Goal: Task Accomplishment & Management: Use online tool/utility

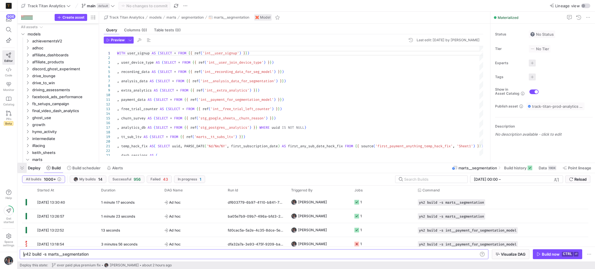
scroll to position [0, 17]
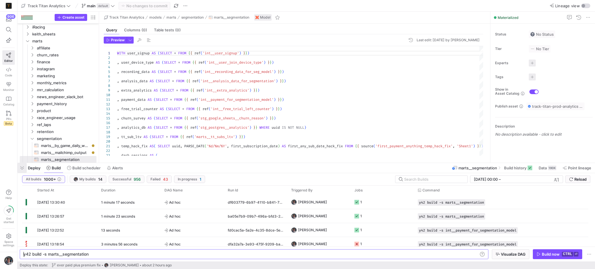
click at [21, 169] on span "button" at bounding box center [21, 168] width 9 height 10
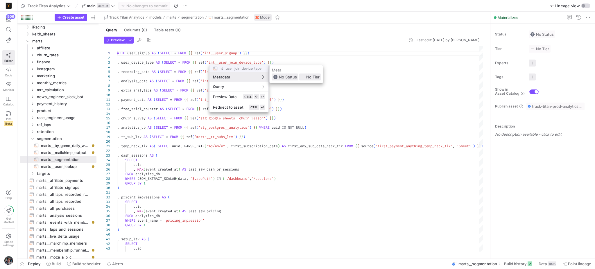
drag, startPoint x: 347, startPoint y: 82, endPoint x: 353, endPoint y: 82, distance: 6.1
click at [348, 82] on div at bounding box center [297, 134] width 595 height 269
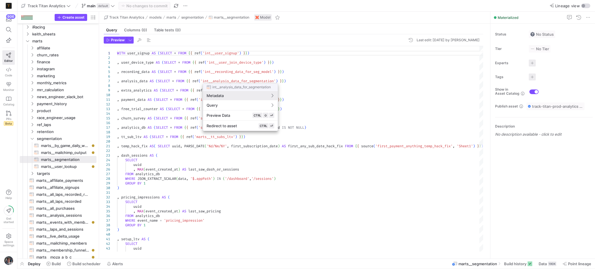
drag, startPoint x: 340, startPoint y: 78, endPoint x: 343, endPoint y: 76, distance: 3.1
click at [341, 77] on div at bounding box center [297, 134] width 595 height 269
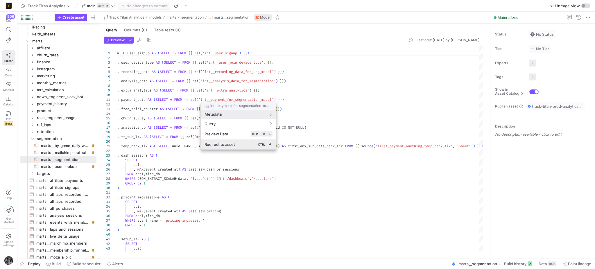
click at [238, 145] on div "Redirect to asset CTRL ⏎" at bounding box center [239, 144] width 68 height 5
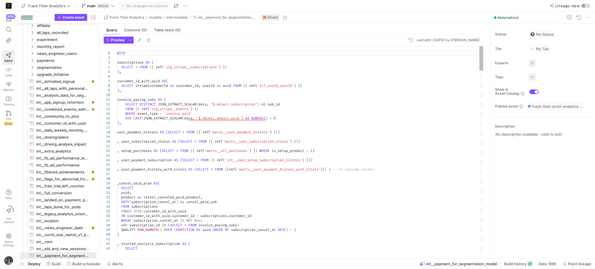
scroll to position [120, 0]
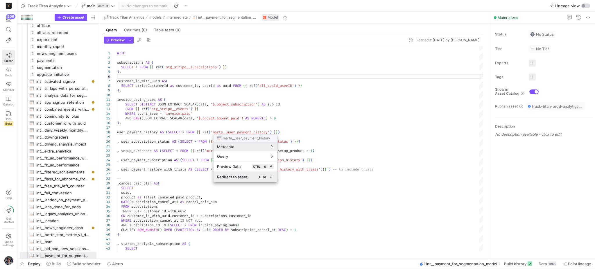
click at [273, 178] on span "⏎" at bounding box center [271, 176] width 3 height 3
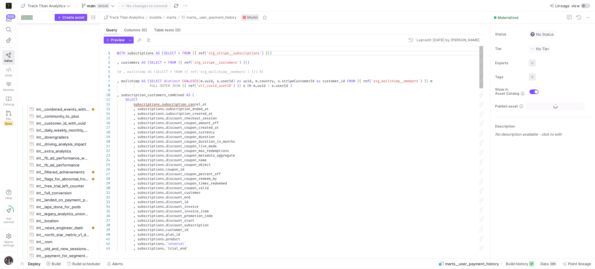
scroll to position [552, 0]
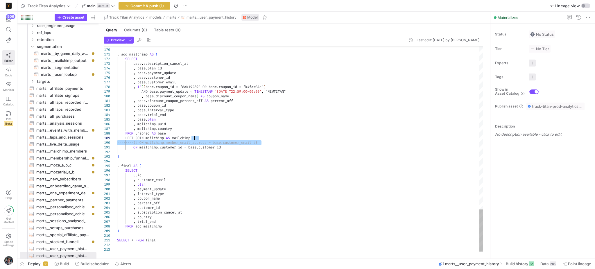
drag, startPoint x: 279, startPoint y: 143, endPoint x: 281, endPoint y: 140, distance: 3.5
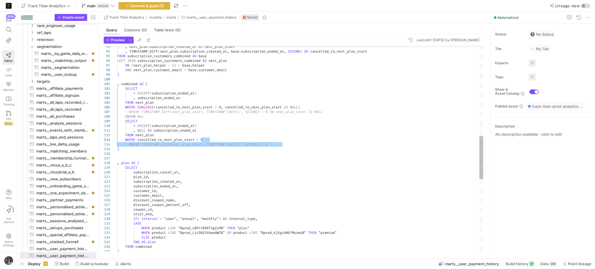
drag, startPoint x: 291, startPoint y: 143, endPoint x: 291, endPoint y: 140, distance: 3.2
click at [291, 140] on div "CASE WHEN product LIKE "%prod_L0O7i0S8T3gZy9%" THEN "plus" WHEN product LIKE "%…" at bounding box center [300, 107] width 366 height 990
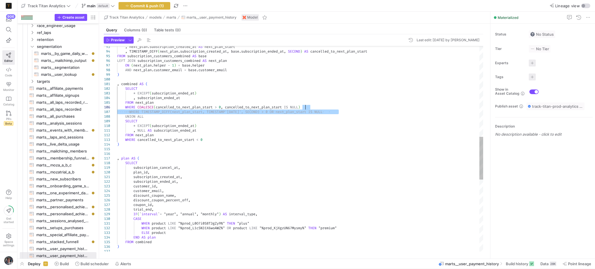
drag, startPoint x: 342, startPoint y: 111, endPoint x: 343, endPoint y: 106, distance: 5.0
click at [343, 106] on div "CASE WHEN product LIKE "%prod_L0O7i0S8T3gZy9%" THEN "plus" WHEN product LIKE "%…" at bounding box center [300, 105] width 366 height 986
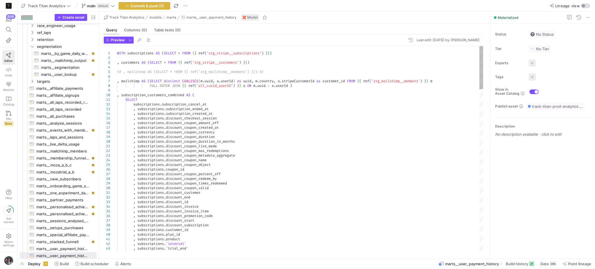
drag, startPoint x: 283, startPoint y: 70, endPoint x: 284, endPoint y: 66, distance: 3.8
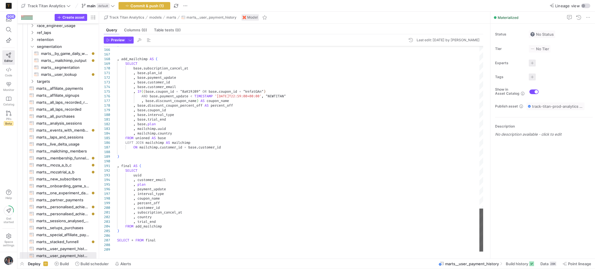
click at [484, 252] on div at bounding box center [482, 230] width 4 height 43
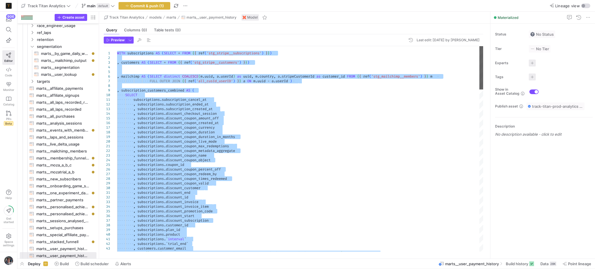
click at [480, 46] on div at bounding box center [482, 67] width 4 height 43
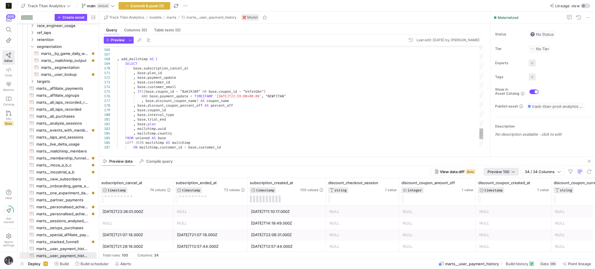
click at [511, 175] on div "Preview 100" at bounding box center [501, 171] width 27 height 7
click at [509, 189] on span "Full Preview" at bounding box center [501, 191] width 30 height 5
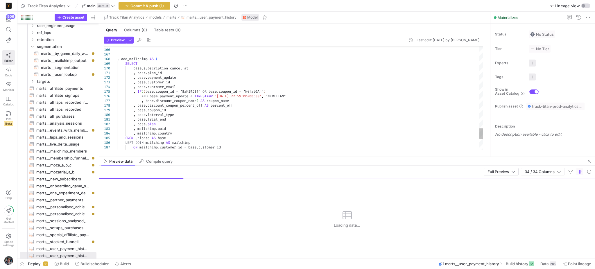
click at [472, 157] on div "Preview data Compile query" at bounding box center [347, 161] width 496 height 9
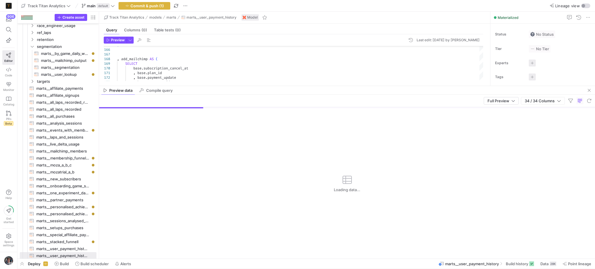
drag, startPoint x: 471, startPoint y: 156, endPoint x: 441, endPoint y: 86, distance: 76.6
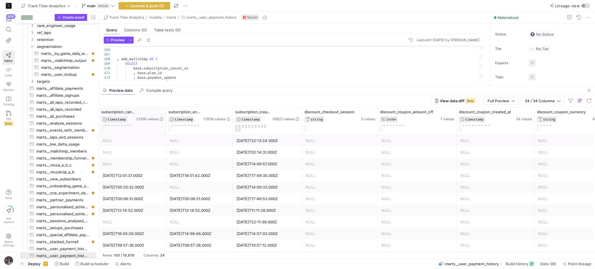
click at [165, 119] on div at bounding box center [166, 120] width 2 height 27
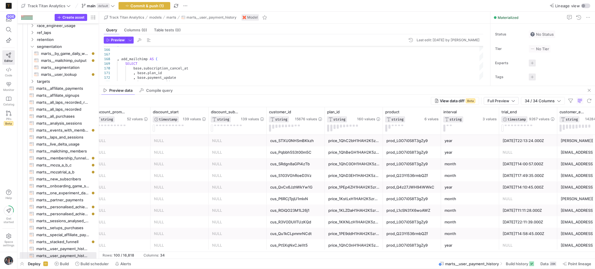
scroll to position [0, 0]
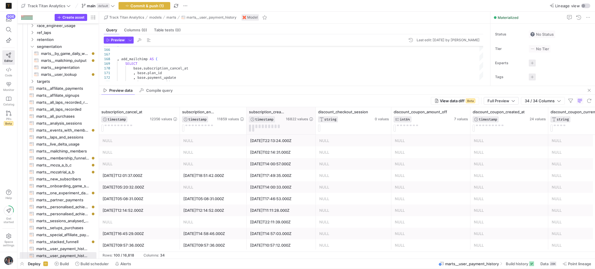
click at [314, 114] on div at bounding box center [315, 120] width 2 height 27
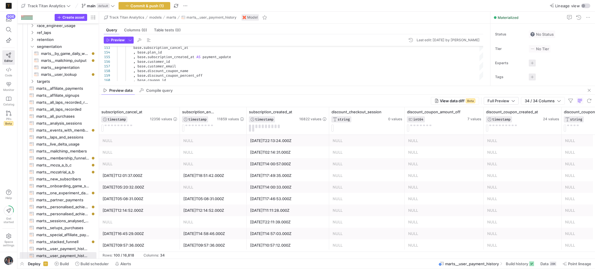
click at [320, 86] on as-split "Track Titan Analytics models marts marts__user_payment_history Model Query Colu…" at bounding box center [347, 135] width 496 height 247
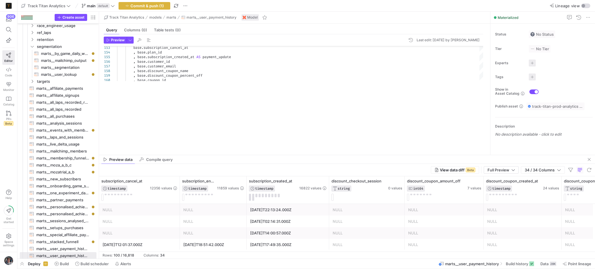
drag, startPoint x: 320, startPoint y: 87, endPoint x: 316, endPoint y: 154, distance: 66.7
click at [317, 155] on as-split "Track Titan Analytics models marts marts__user_payment_history Model Query Colu…" at bounding box center [347, 135] width 496 height 247
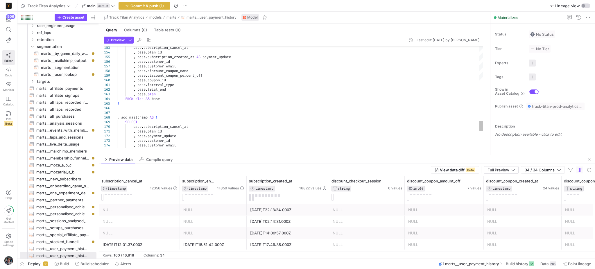
type textarea ", base.interval_type , base.trial_end , base.plan FROM plan AS base ) , add_mai…"
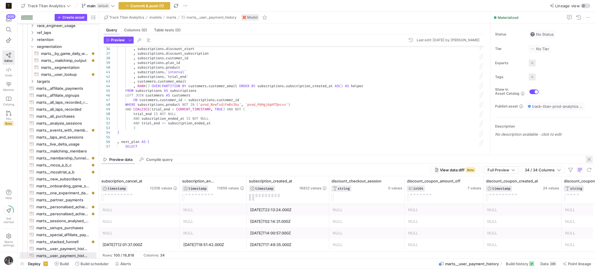
click at [591, 158] on span "button" at bounding box center [589, 159] width 7 height 7
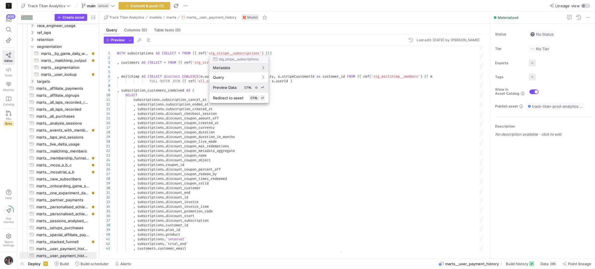
click at [231, 86] on span "Preview Data" at bounding box center [225, 87] width 24 height 5
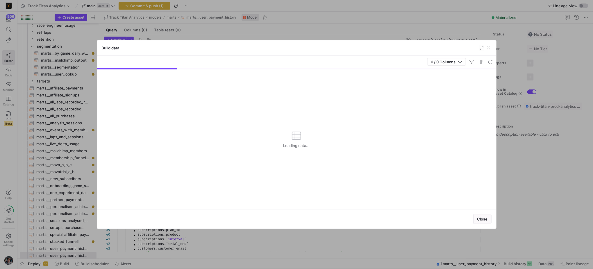
click at [480, 49] on span "button" at bounding box center [482, 48] width 6 height 6
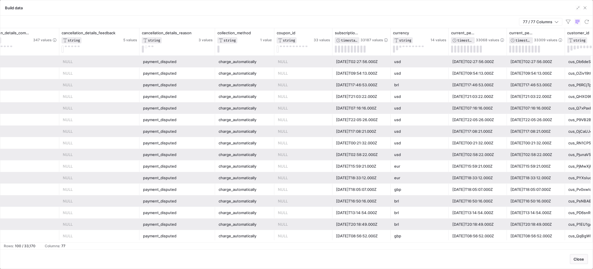
scroll to position [0, 542]
click at [388, 37] on div at bounding box center [389, 41] width 2 height 27
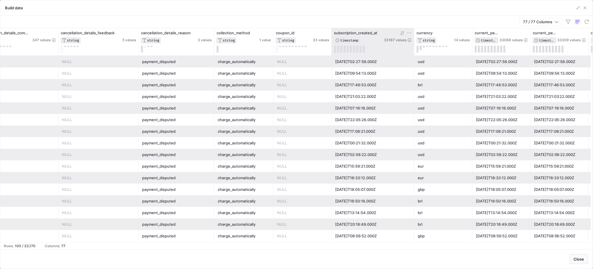
click at [402, 34] on icon at bounding box center [401, 33] width 2 height 4
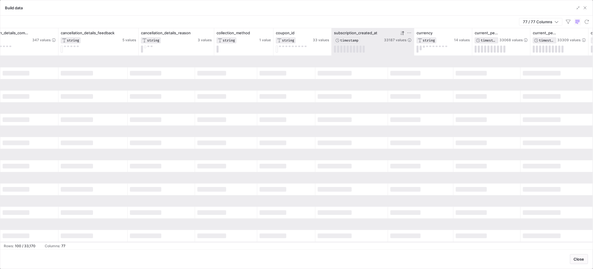
click at [402, 34] on icon at bounding box center [401, 33] width 2 height 4
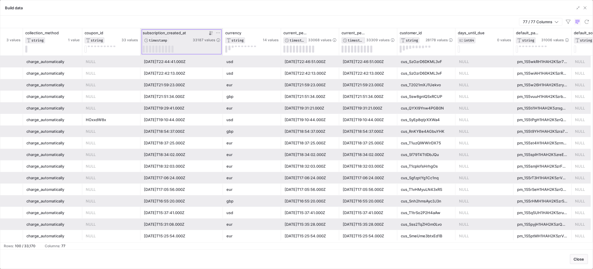
scroll to position [0, 736]
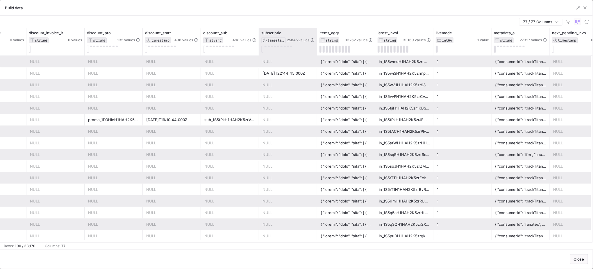
click at [316, 34] on div at bounding box center [317, 41] width 2 height 27
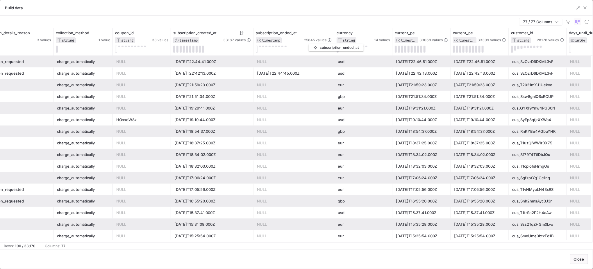
drag, startPoint x: 434, startPoint y: 33, endPoint x: 312, endPoint y: 43, distance: 122.5
click at [312, 43] on div "subscription_ended_at TIMESTAMP 25845 values" at bounding box center [294, 37] width 76 height 13
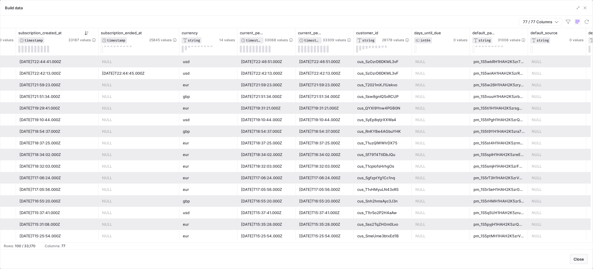
click at [150, 244] on y42-table-data-footer "Rows: 100 / 33,170 Columns: 77" at bounding box center [296, 245] width 592 height 7
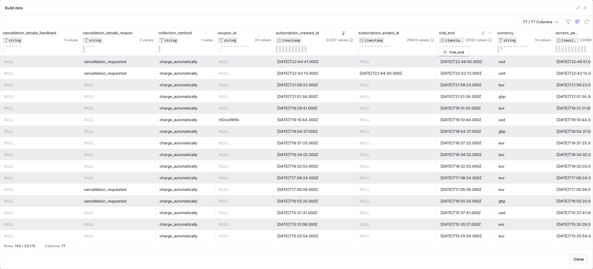
drag, startPoint x: 97, startPoint y: 32, endPoint x: 441, endPoint y: 48, distance: 344.4
click at [441, 48] on div "trial_end TIMESTAMP 22522 values" at bounding box center [465, 42] width 53 height 22
click at [375, 71] on div "2025-09-10T22:44:45.000Z" at bounding box center [397, 73] width 74 height 11
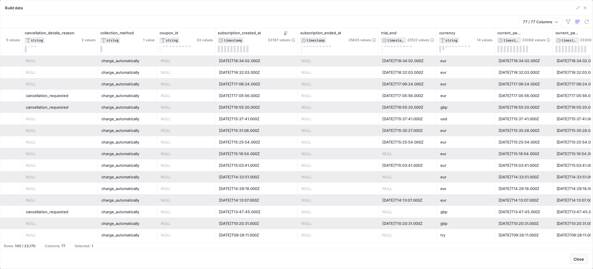
scroll to position [194, 0]
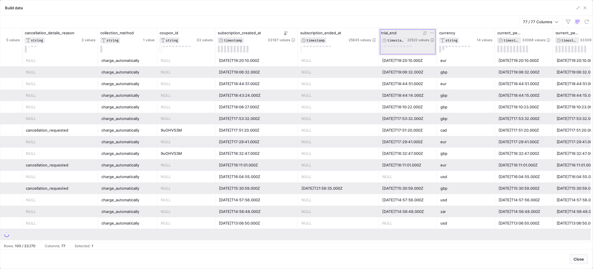
click at [424, 33] on icon at bounding box center [425, 33] width 5 height 5
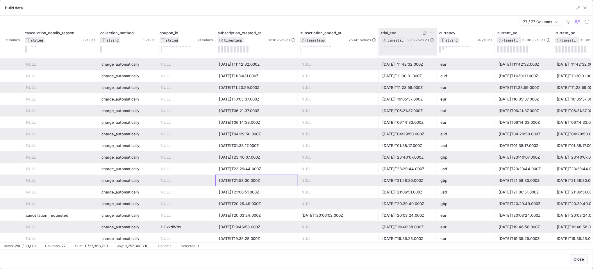
click at [242, 180] on div "2025-09-08T21:58:30.000Z" at bounding box center [257, 180] width 76 height 11
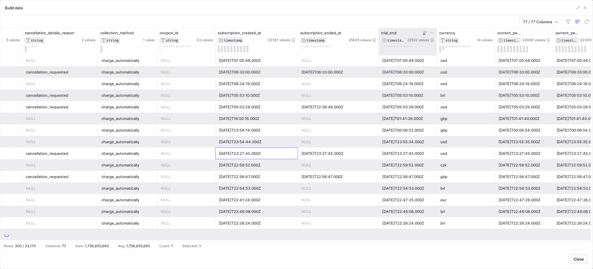
click at [235, 153] on div "2025-09-02T23:27:45.000Z" at bounding box center [257, 153] width 76 height 11
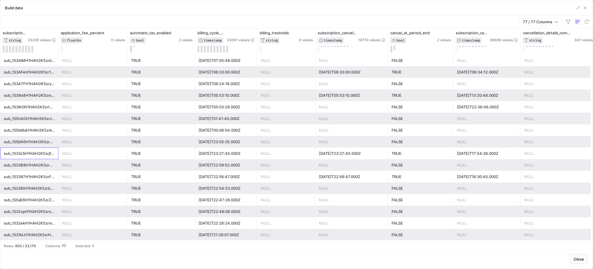
click at [53, 153] on div "sub_1S33c5H1HAH2K5zrjfirBigP" at bounding box center [29, 153] width 51 height 11
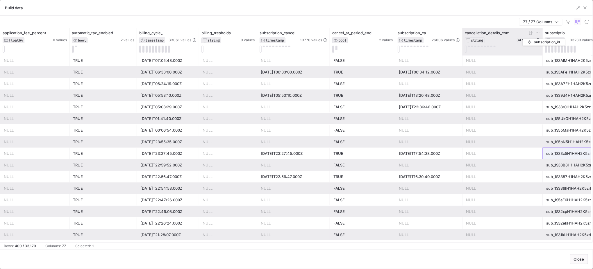
drag, startPoint x: 31, startPoint y: 35, endPoint x: 526, endPoint y: 37, distance: 494.4
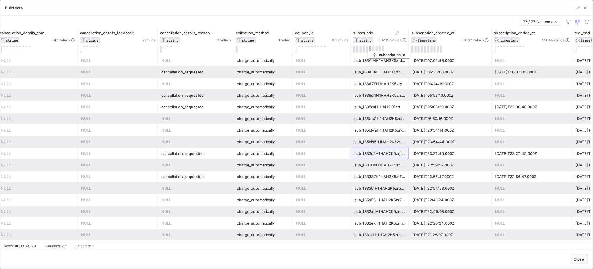
drag, startPoint x: 106, startPoint y: 35, endPoint x: 371, endPoint y: 50, distance: 265.5
click at [371, 50] on div "subscription_id STRING 33239 values" at bounding box center [379, 42] width 53 height 22
click at [408, 37] on div at bounding box center [408, 41] width 2 height 27
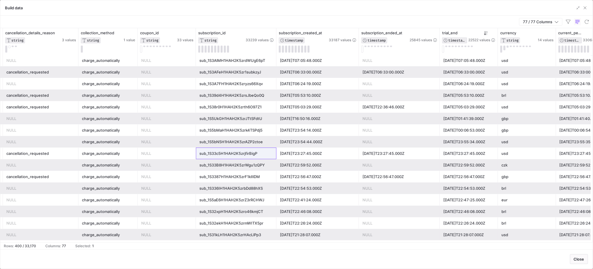
click at [257, 152] on div "sub_1S33c5H1HAH2K5zrjfirBigP" at bounding box center [236, 153] width 74 height 11
click at [588, 9] on span "button" at bounding box center [585, 8] width 6 height 6
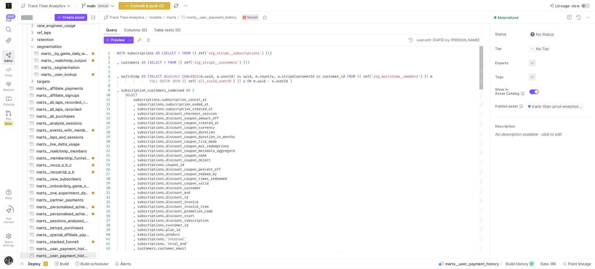
type textarea ", subscriptions.discount_coupon_max_redemptions , subscriptions.discount_coupon…"
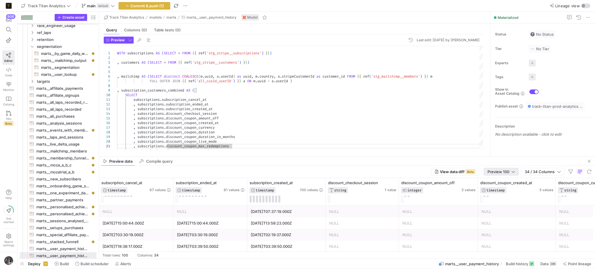
click at [504, 175] on div "Preview 100" at bounding box center [501, 171] width 27 height 7
click at [502, 193] on mat-option "Full Preview" at bounding box center [501, 190] width 35 height 9
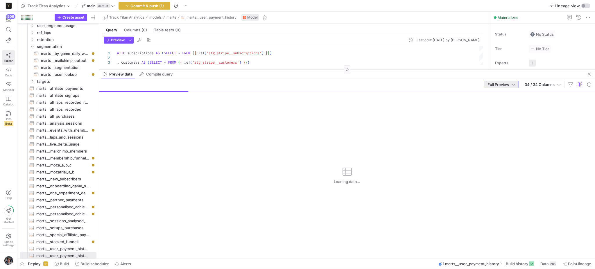
drag, startPoint x: 476, startPoint y: 157, endPoint x: 475, endPoint y: 66, distance: 91.3
click at [475, 69] on div at bounding box center [347, 69] width 496 height 0
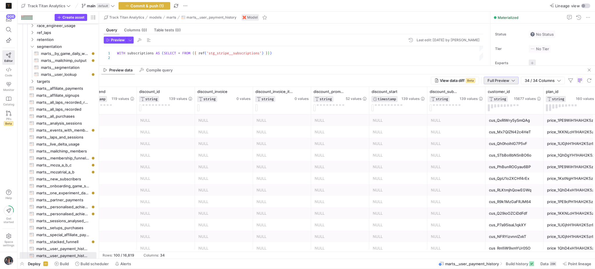
scroll to position [0, 1589]
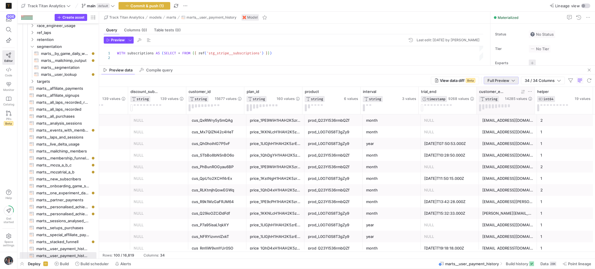
click at [530, 90] on icon at bounding box center [530, 91] width 5 height 5
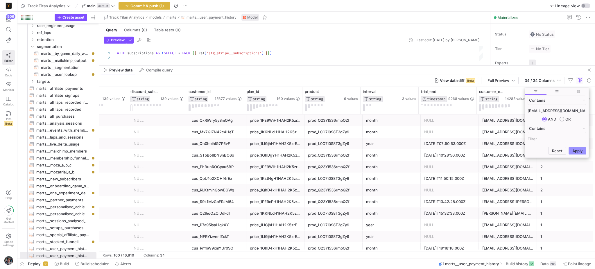
type input "v.latyshenko@gmail.com"
click at [575, 148] on button "Apply" at bounding box center [578, 151] width 18 height 8
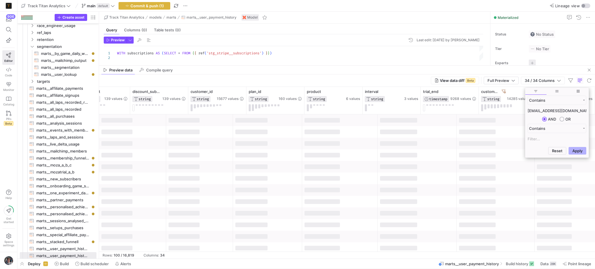
click at [492, 158] on div at bounding box center [496, 155] width 78 height 12
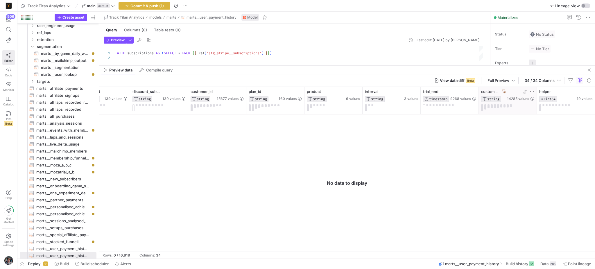
click at [502, 91] on icon at bounding box center [504, 91] width 4 height 3
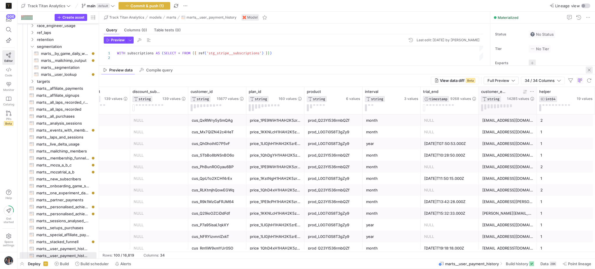
click at [589, 69] on span "button" at bounding box center [589, 70] width 7 height 7
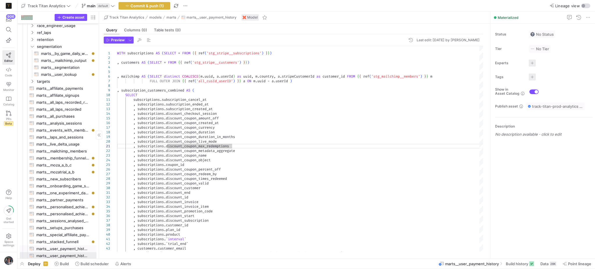
click at [70, 246] on span "marts__user_payment_history_with_trials​​​​​​​​​​" at bounding box center [62, 249] width 53 height 7
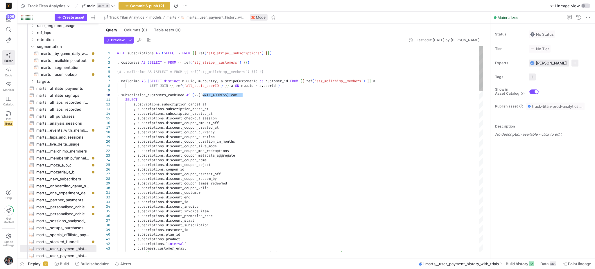
type textarea "WITH subscriptions AS (SELECT * FROM {{ ref('stg_stripe__subscriptions') }}) , …"
drag, startPoint x: 248, startPoint y: 97, endPoint x: 195, endPoint y: 95, distance: 52.9
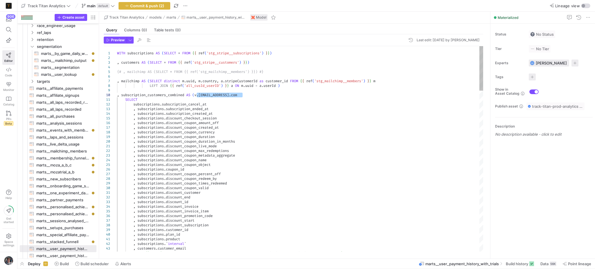
type textarea "WITH subscriptions AS (SELECT * FROM {{ ref('stg_stripe__subscriptions') }}) , …"
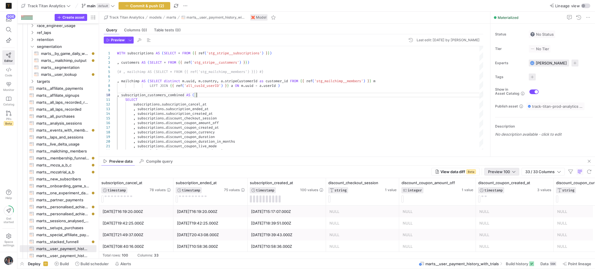
click at [496, 174] on span "Preview 100" at bounding box center [499, 171] width 22 height 5
click at [502, 189] on span "Full Preview" at bounding box center [501, 191] width 30 height 5
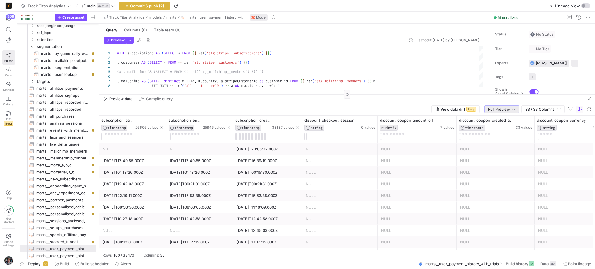
drag, startPoint x: 301, startPoint y: 157, endPoint x: 306, endPoint y: 94, distance: 62.7
click at [306, 94] on div at bounding box center [347, 94] width 496 height 0
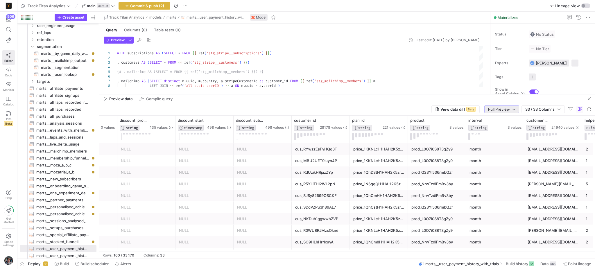
scroll to position [0, 1597]
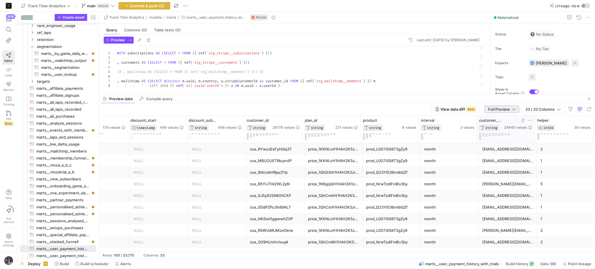
click at [529, 119] on icon at bounding box center [530, 120] width 5 height 5
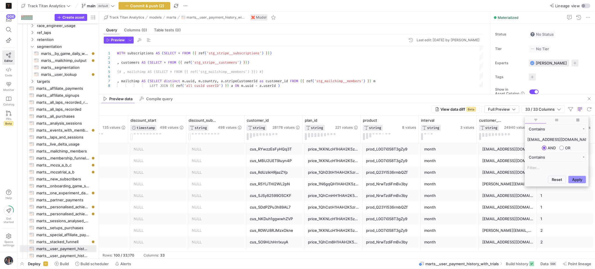
type input "v.latyshenko@gmail.com"
click at [575, 183] on button "Apply" at bounding box center [577, 180] width 18 height 8
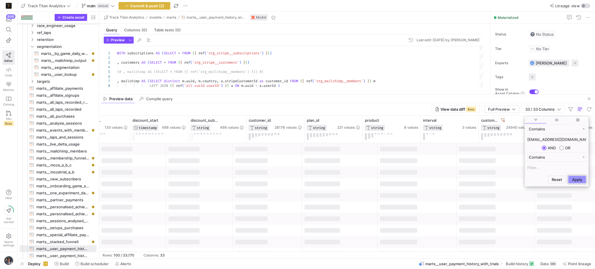
scroll to position [0, 1595]
click at [495, 157] on div at bounding box center [496, 161] width 78 height 12
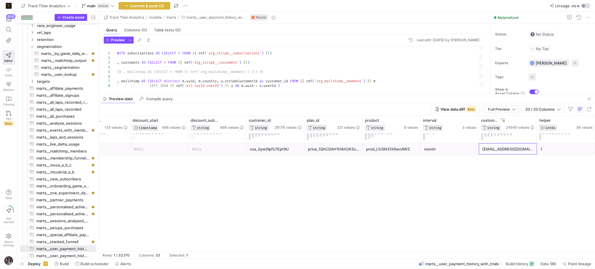
click at [495, 148] on div "v.latyshenko@gmail.com" at bounding box center [507, 149] width 51 height 11
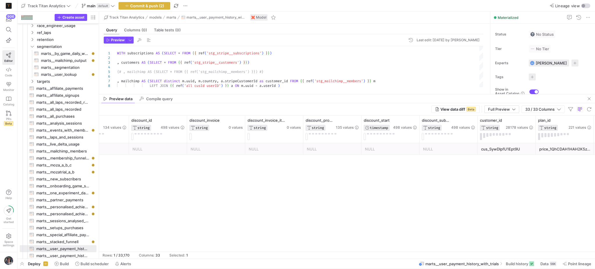
scroll to position [0, 1363]
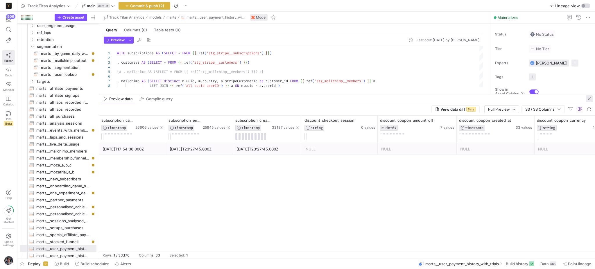
click at [591, 97] on span "button" at bounding box center [589, 98] width 7 height 7
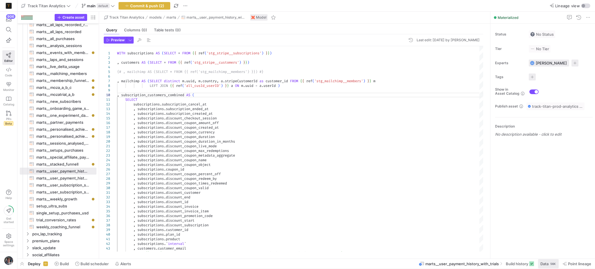
click at [546, 264] on span "Data" at bounding box center [545, 264] width 8 height 5
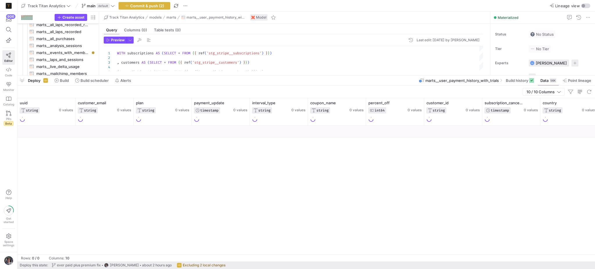
drag, startPoint x: 426, startPoint y: 162, endPoint x: 422, endPoint y: 69, distance: 93.7
click at [422, 74] on div at bounding box center [306, 75] width 578 height 2
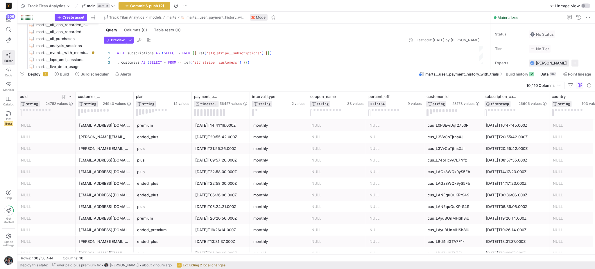
click at [69, 97] on icon at bounding box center [70, 96] width 5 height 5
click at [135, 167] on div "plus" at bounding box center [163, 172] width 58 height 12
click at [128, 96] on icon at bounding box center [128, 96] width 5 height 5
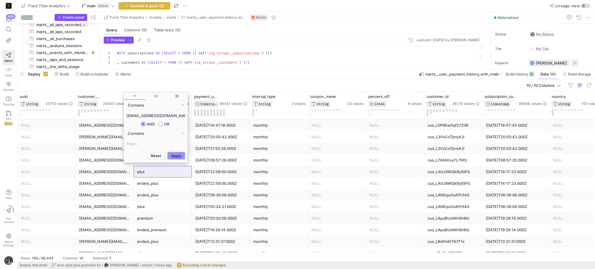
type input "v.latyshenko@gmail.com"
click at [178, 155] on button "Apply" at bounding box center [176, 156] width 18 height 8
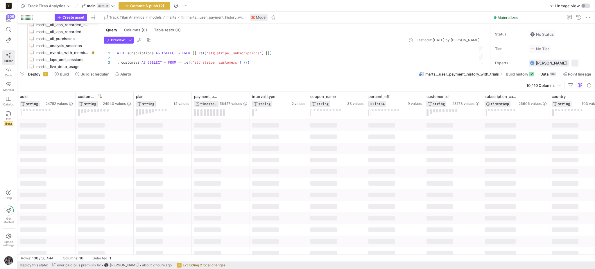
click at [199, 156] on div at bounding box center [221, 160] width 58 height 12
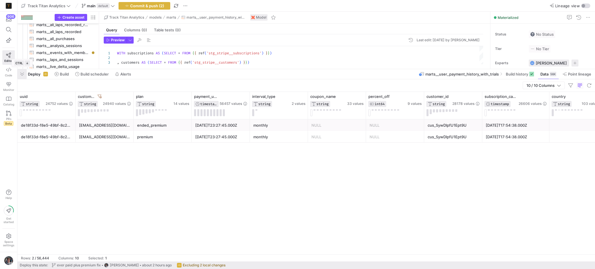
click at [24, 74] on span "button" at bounding box center [21, 74] width 9 height 10
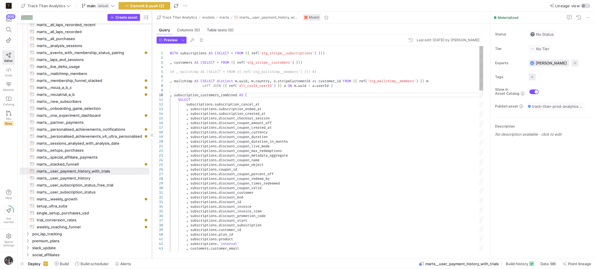
drag, startPoint x: 99, startPoint y: 176, endPoint x: 151, endPoint y: 176, distance: 52.9
click at [152, 176] on div at bounding box center [152, 135] width 0 height 247
click at [9, 31] on icon at bounding box center [8, 29] width 5 height 5
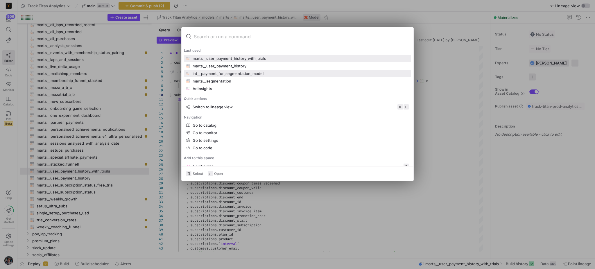
click at [217, 74] on div "int__payment_for_segmentation_model" at bounding box center [228, 73] width 71 height 5
type textarea "WITH subscriptions AS ( SELECT * FROM {{ ref('stg_stripe__subscriptions') }} ),…"
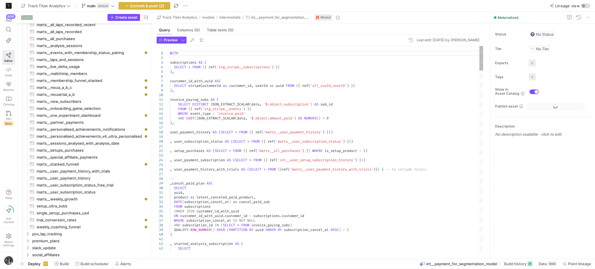
scroll to position [349, 0]
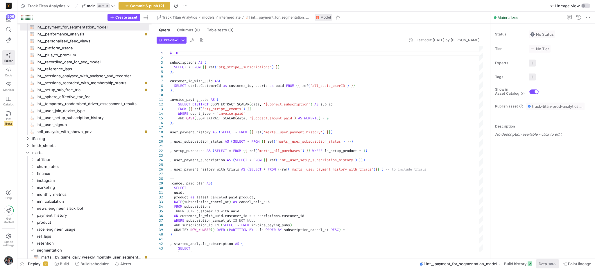
click at [548, 262] on y42-job-row-count "194K" at bounding box center [552, 264] width 8 height 5
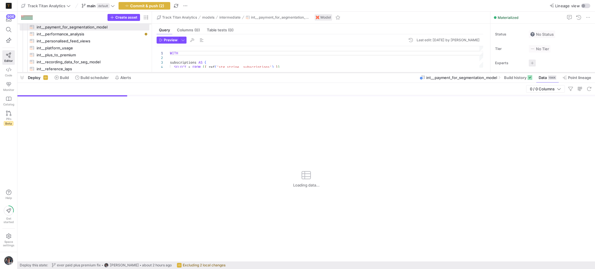
drag, startPoint x: 436, startPoint y: 162, endPoint x: 439, endPoint y: 72, distance: 90.1
click at [439, 72] on div at bounding box center [306, 72] width 578 height 2
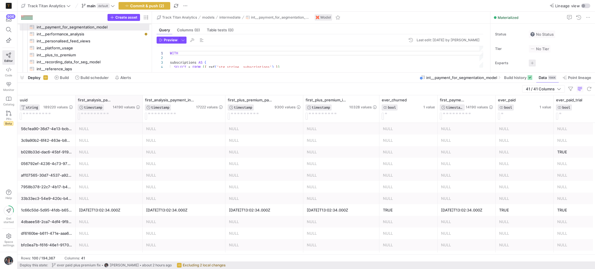
click at [141, 105] on div at bounding box center [142, 108] width 2 height 27
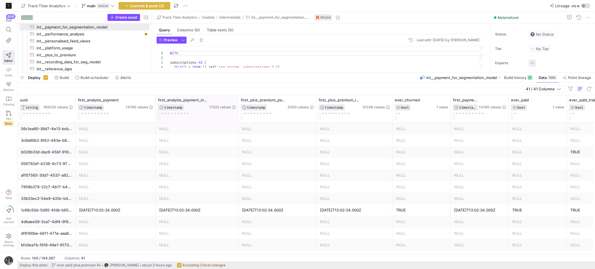
click at [237, 108] on div at bounding box center [238, 108] width 2 height 27
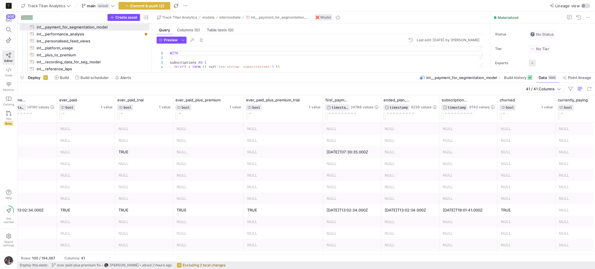
scroll to position [0, 697]
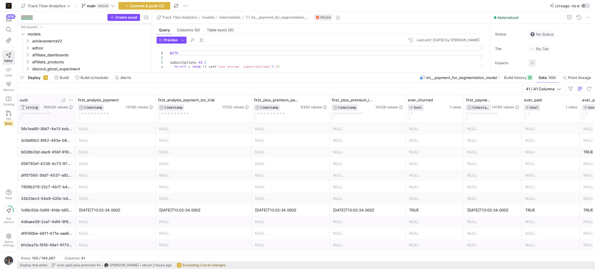
scroll to position [349, 0]
click at [69, 100] on icon at bounding box center [70, 100] width 3 height 1
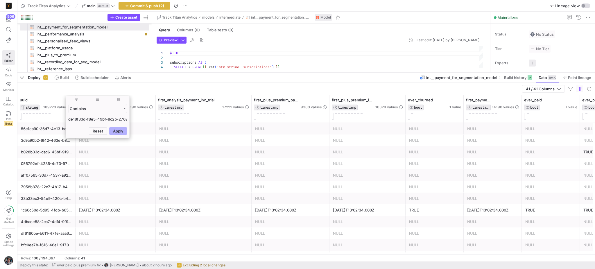
scroll to position [0, 19]
type input "de18f33d-f8e5-49bf-8c2b-27622075abeb"
click at [117, 157] on button "Apply" at bounding box center [118, 159] width 18 height 8
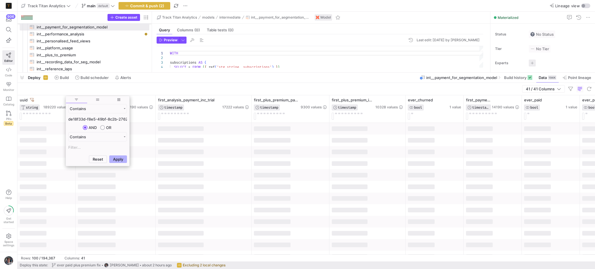
click at [156, 90] on div "41 / 41 Columns" at bounding box center [306, 89] width 578 height 12
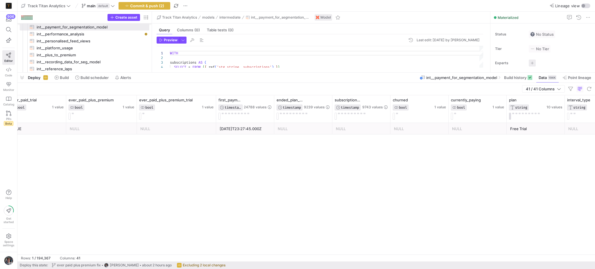
scroll to position [0, 581]
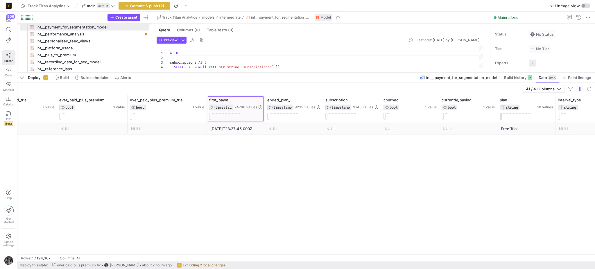
click at [264, 99] on div at bounding box center [265, 108] width 2 height 27
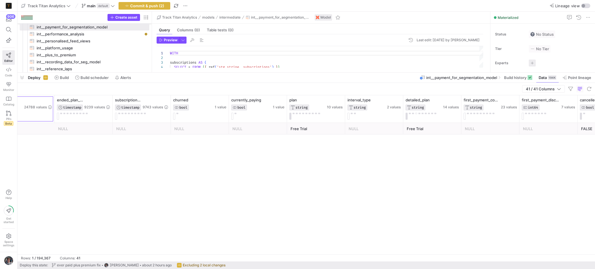
scroll to position [0, 0]
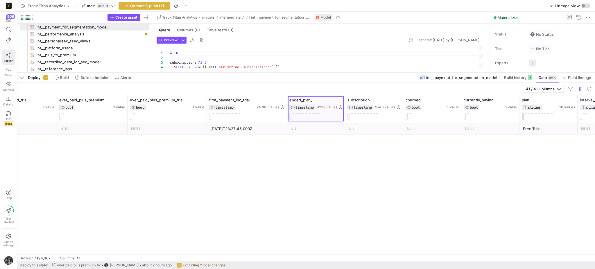
click at [345, 104] on div "ended_plan_at TIMESTAMP 9239 values" at bounding box center [316, 108] width 58 height 27
click at [344, 104] on div at bounding box center [345, 108] width 2 height 27
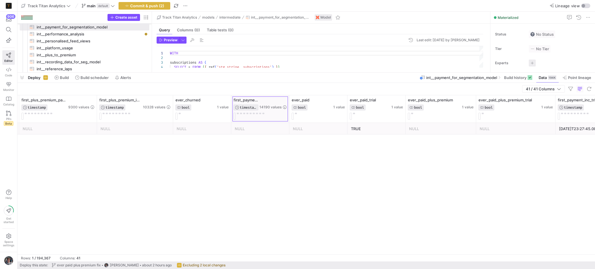
click at [288, 105] on div at bounding box center [289, 108] width 2 height 27
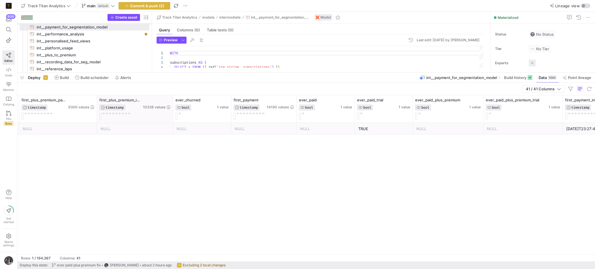
click at [172, 101] on div at bounding box center [173, 108] width 2 height 27
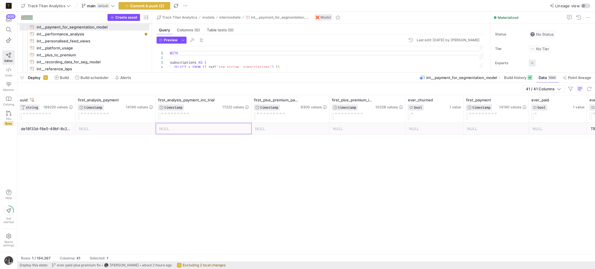
click at [188, 128] on div "NULL" at bounding box center [203, 128] width 89 height 11
click at [24, 76] on span "button" at bounding box center [21, 78] width 9 height 10
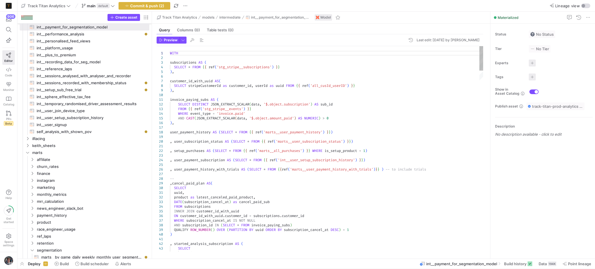
type textarea "f"
type textarea ", started_analysis_subscription AS ( SELECT uuid, MIN(payment_update) AS first_…"
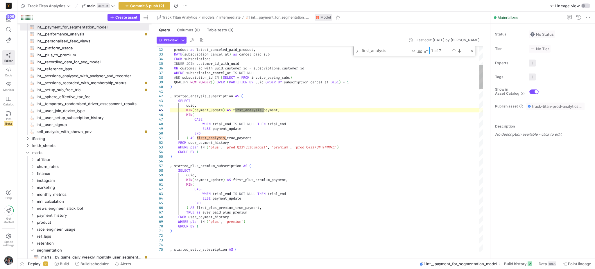
type textarea "first_analysis_payment"
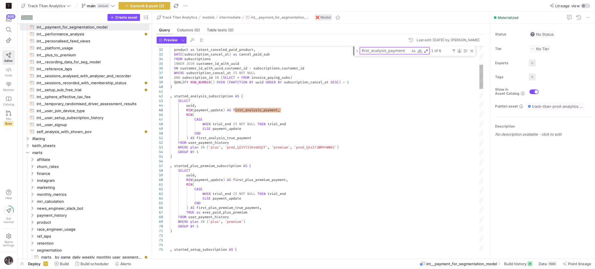
click at [459, 50] on div "Next Match (Enter)" at bounding box center [459, 51] width 5 height 5
type textarea ", started_analysis_subscription_inc_trials AS( SELECT uuid, MIN(payment_update)…"
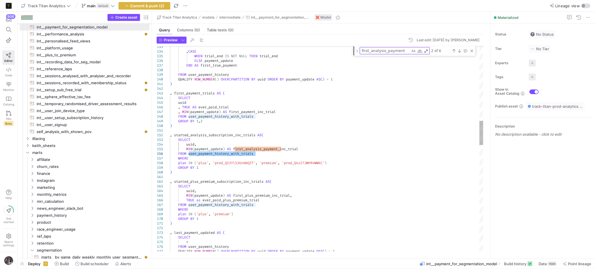
type textarea "user_payment_history_with_trials"
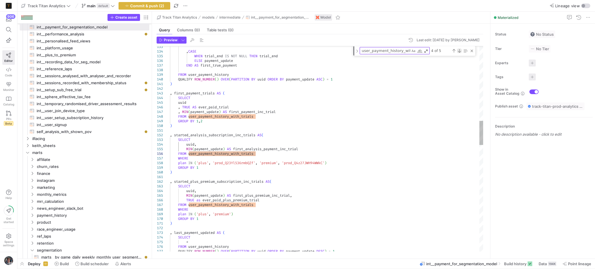
click at [457, 50] on div "Next Match (Enter)" at bounding box center [459, 51] width 5 height 5
click at [458, 50] on div "Next Match (Enter)" at bounding box center [459, 51] width 5 height 5
type textarea ", setup_purchases AS (SELECT * FROM {{ ref('marts__all_purchases') }} WHERE is_…"
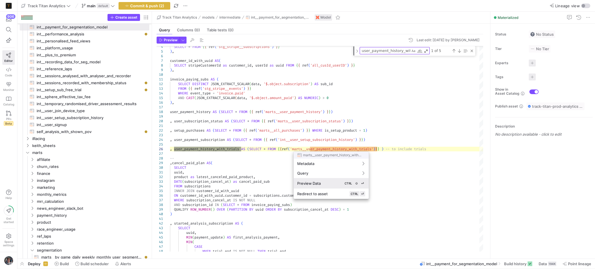
click at [324, 180] on button "Preview Data CTRL ⇧ ⏎" at bounding box center [331, 183] width 75 height 10
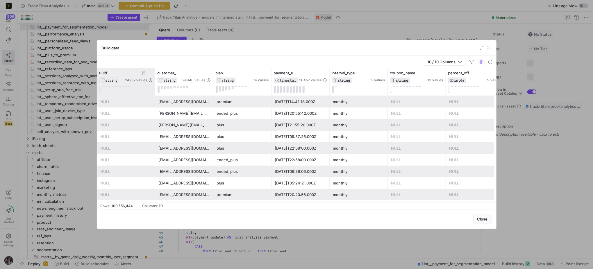
click at [148, 73] on icon at bounding box center [150, 73] width 5 height 5
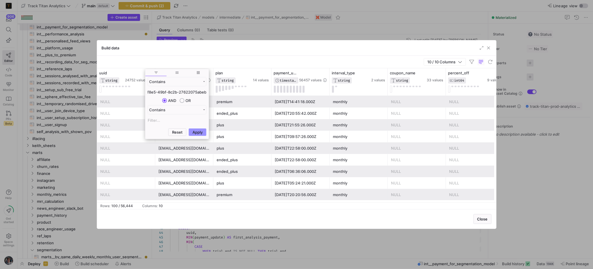
type input "de18f33d-f8e5-49bf-8c2b-27622075abeb"
click at [200, 133] on button "Apply" at bounding box center [198, 132] width 18 height 8
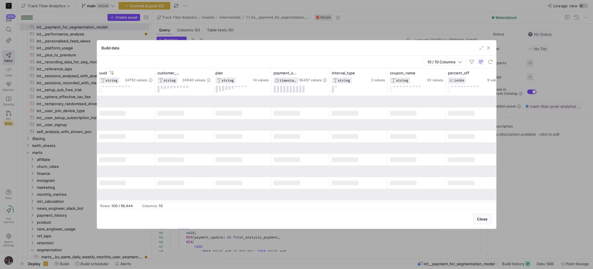
click at [285, 157] on div at bounding box center [300, 160] width 58 height 12
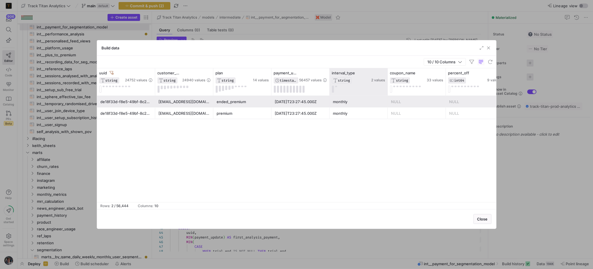
click at [330, 83] on div "interval_type STRING 2 values" at bounding box center [359, 81] width 58 height 27
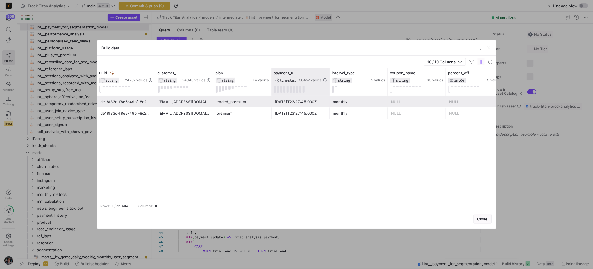
click at [328, 83] on div at bounding box center [329, 81] width 2 height 27
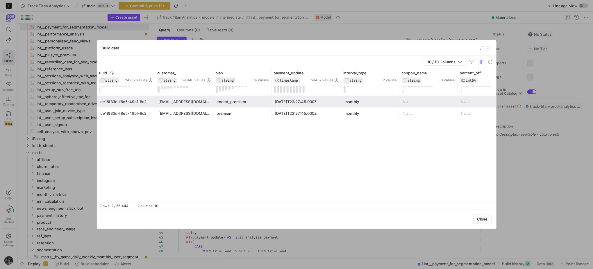
click at [189, 201] on mat-sidenav-content "Drag here to set row groups Drag here to set column labels uuid STRING 24752 va…" at bounding box center [296, 138] width 399 height 141
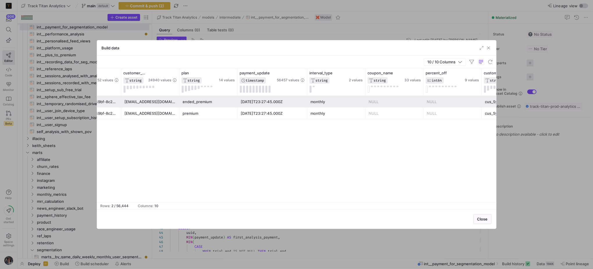
scroll to position [0, 52]
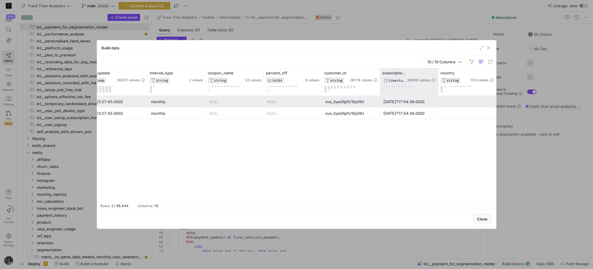
click at [437, 79] on div at bounding box center [438, 81] width 2 height 27
click at [390, 199] on div "ended_premium 2025-09-09T23:27:45.000Z monthly NULL NULL cus_SywDlpfU1Ept9U 202…" at bounding box center [296, 149] width 399 height 106
drag, startPoint x: 385, startPoint y: 200, endPoint x: 256, endPoint y: 198, distance: 128.8
click at [256, 198] on div "ended_premium 2025-09-09T23:27:45.000Z monthly NULL NULL cus_SywDlpfU1Ept9U 202…" at bounding box center [296, 149] width 399 height 106
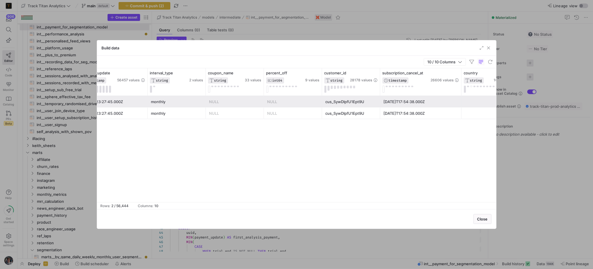
scroll to position [0, 79]
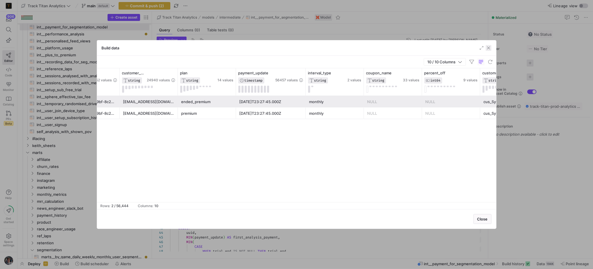
click at [491, 47] on span "button" at bounding box center [489, 48] width 6 height 6
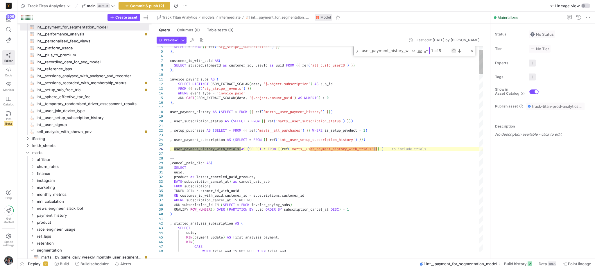
click at [454, 50] on div "Previous Match (Shift+Enter)" at bounding box center [454, 51] width 5 height 5
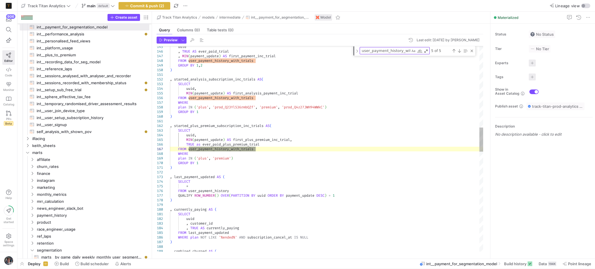
click at [233, 78] on div "uuid , TRUE AS ever_paid_trial , MIN ( payment_update ) AS first_payment_inc_tr…" at bounding box center [327, 228] width 314 height 1735
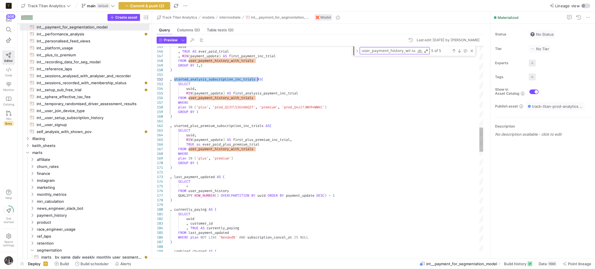
click at [233, 78] on div "uuid , TRUE AS ever_paid_trial , MIN ( payment_update ) AS first_payment_inc_tr…" at bounding box center [327, 228] width 314 height 1735
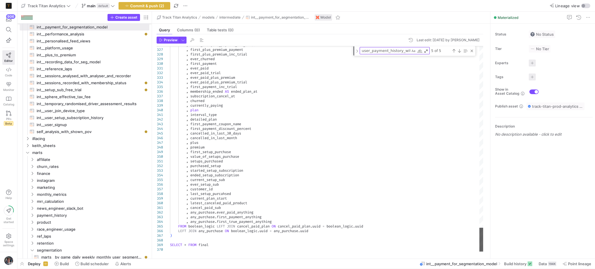
click at [480, 252] on div at bounding box center [482, 240] width 4 height 24
type textarea ", cancel_paid_sub , any_purchase.ever_paid_anything , any_purchase.first_paymen…"
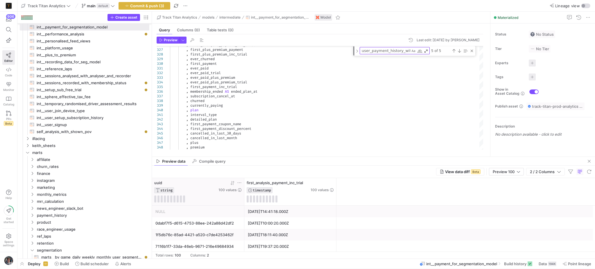
click at [238, 180] on icon at bounding box center [239, 182] width 5 height 5
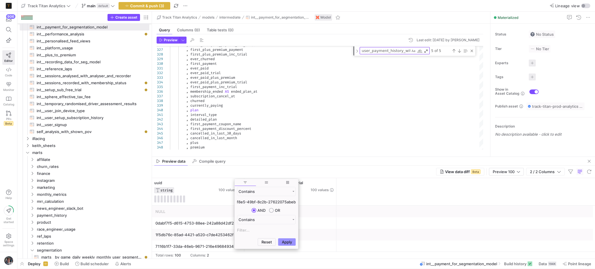
type input "de18f33d-f8e5-49bf-8c2b-27622075abeb"
click at [280, 242] on button "Apply" at bounding box center [287, 242] width 18 height 8
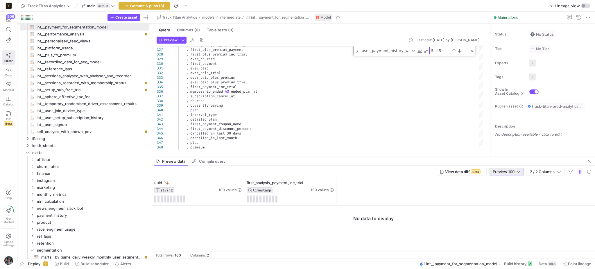
click at [504, 171] on span "Preview 100" at bounding box center [504, 171] width 22 height 5
click at [509, 188] on mat-option "Full Preview" at bounding box center [506, 190] width 35 height 9
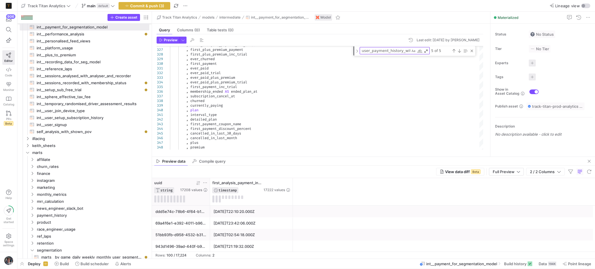
click at [203, 182] on icon at bounding box center [205, 182] width 5 height 5
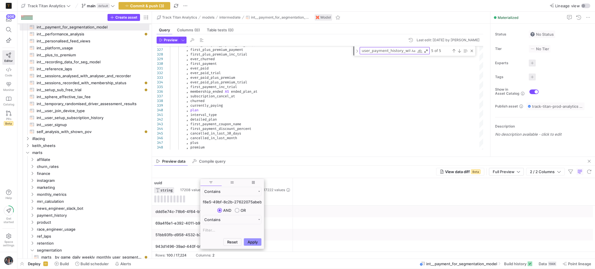
type input "de18f33d-f8e5-49bf-8c2b-27622075abeb"
click at [256, 246] on button "Apply" at bounding box center [253, 242] width 18 height 8
click at [283, 226] on div at bounding box center [251, 223] width 83 height 12
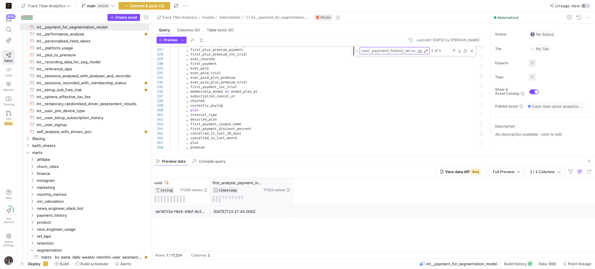
click at [292, 188] on div at bounding box center [292, 191] width 2 height 27
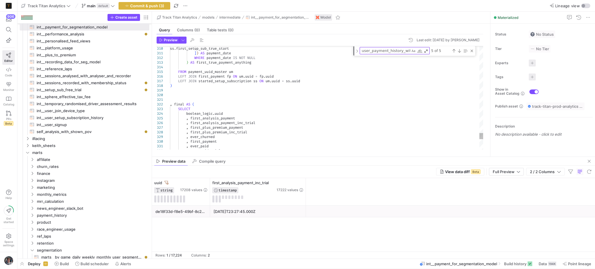
click at [400, 49] on textarea "user_payment_history_with_trials" at bounding box center [385, 50] width 50 height 7
type textarea "WITH subscriptions AS ( SELECT * FROM {{ ref('stg_stripe__subscriptions') }} ),…"
type textarea "f"
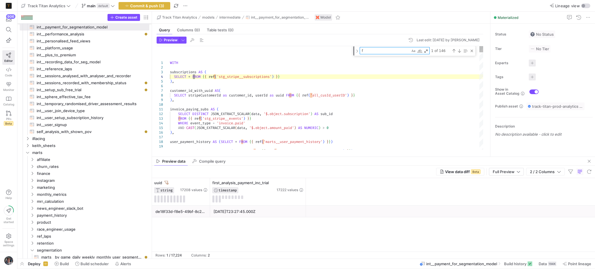
type textarea ", started_analysis_subscription AS ( SELECT uuid, MIN(payment_update) AS first_…"
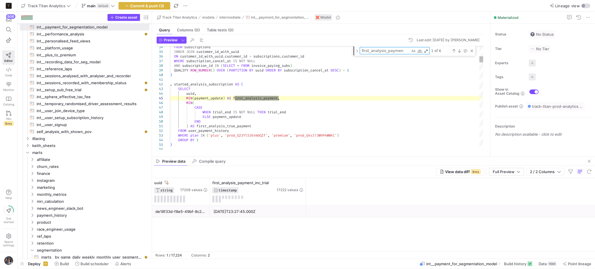
type textarea "first_analysis_payment"
type textarea ", started_analysis_subscription_inc_trials AS( SELECT uuid, MIN(payment_update)…"
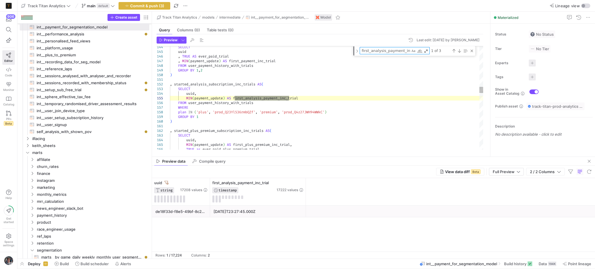
click at [253, 96] on div "SELECT uuid , TRUE AS ever_paid_trial , MIN ( payment_update ) AS first_payment…" at bounding box center [327, 233] width 314 height 1735
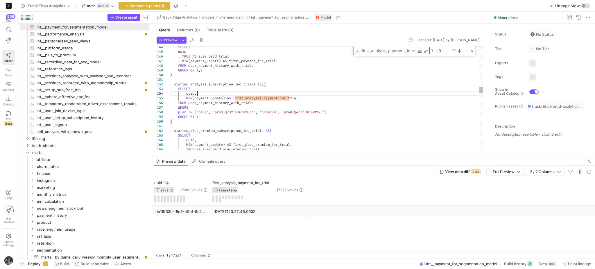
click at [253, 96] on div "SELECT uuid , TRUE AS ever_paid_trial , MIN ( payment_update ) AS first_payment…" at bounding box center [327, 233] width 314 height 1735
click at [256, 100] on div "SELECT uuid , TRUE AS ever_paid_trial , MIN ( payment_update ) AS first_payment…" at bounding box center [327, 233] width 314 height 1735
click at [256, 98] on div "SELECT uuid , TRUE AS ever_paid_trial , MIN ( payment_update ) AS first_payment…" at bounding box center [327, 233] width 314 height 1735
type textarea "first_analysis_payment_inc_trial"
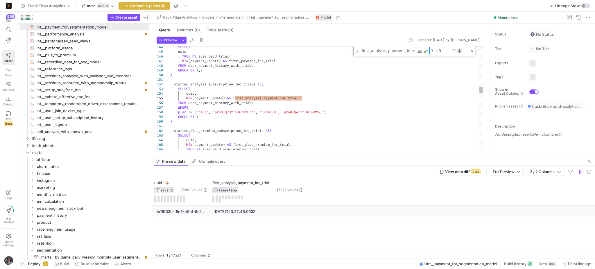
click at [460, 53] on div "Next Match (Enter)" at bounding box center [459, 51] width 5 height 5
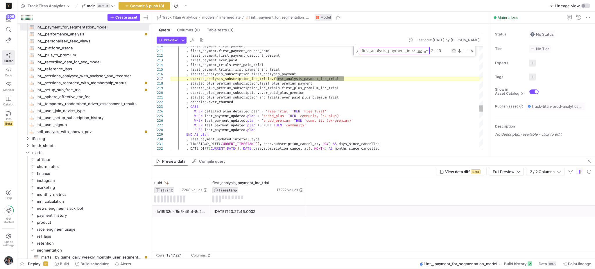
click at [454, 49] on div "Previous Match (Shift+Enter)" at bounding box center [454, 51] width 5 height 5
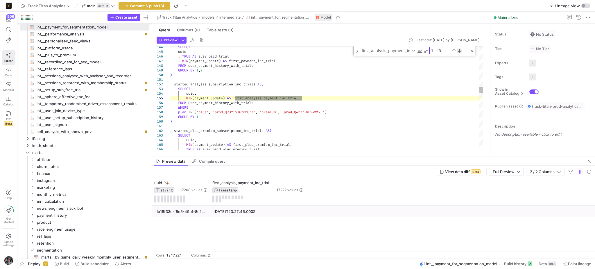
click at [459, 52] on div "Next Match (Enter)" at bounding box center [459, 51] width 5 height 5
type textarea ", first_payment.first_payment_coupon_name , first_payment.first_payment_discoun…"
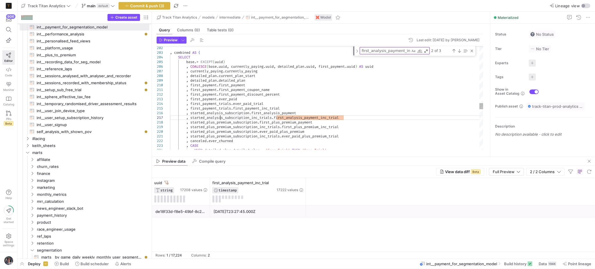
type textarea "started_analysis_subscription_inc_trials"
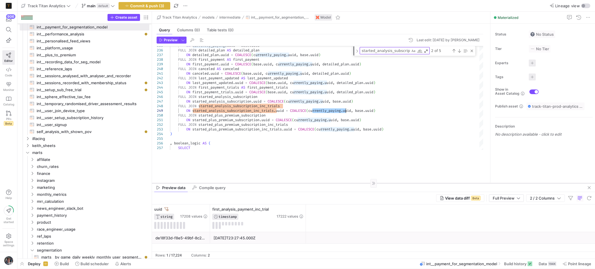
drag, startPoint x: 352, startPoint y: 157, endPoint x: 358, endPoint y: 183, distance: 27.1
click at [358, 183] on div at bounding box center [373, 183] width 443 height 0
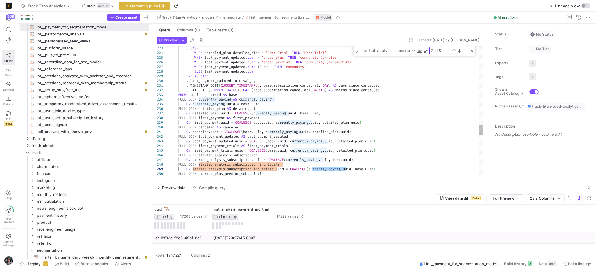
type textarea ", TIMESTAMP_DIFF(CURRENT_TIMESTAMP(), base.subscription_cancel_at, DAY) AS days…"
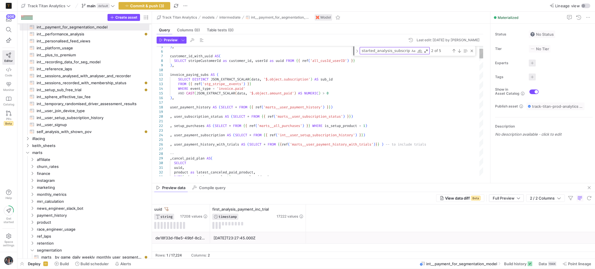
type textarea "base"
click at [452, 51] on div "Previous Match (Shift+Enter)" at bounding box center [454, 51] width 5 height 5
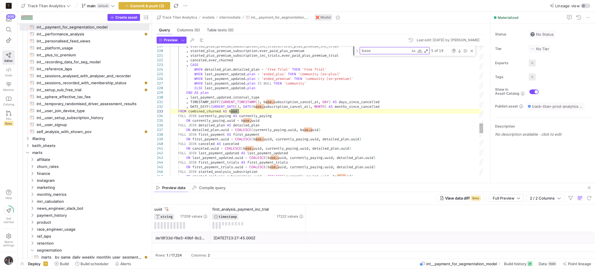
click at [452, 51] on div "Previous Match (Shift+Enter)" at bounding box center [454, 51] width 5 height 5
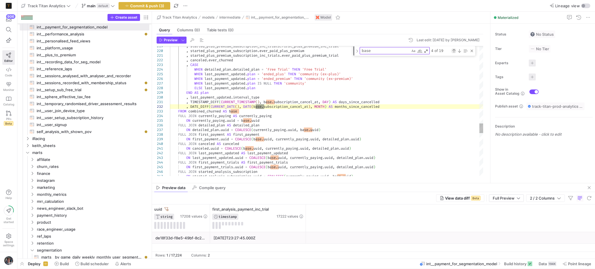
click at [452, 51] on div "Previous Match (Shift+Enter)" at bounding box center [454, 51] width 5 height 5
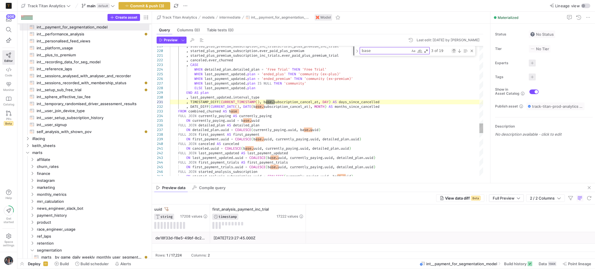
click at [452, 51] on div "Previous Match (Shift+Enter)" at bounding box center [454, 51] width 5 height 5
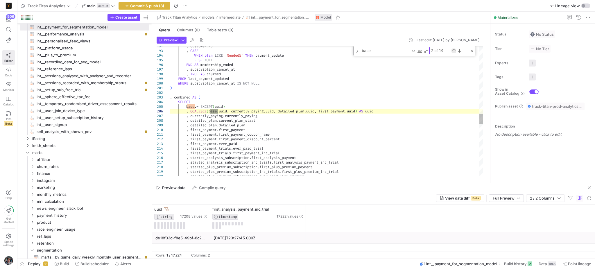
click at [452, 51] on div "Previous Match (Shift+Enter)" at bounding box center [454, 51] width 5 height 5
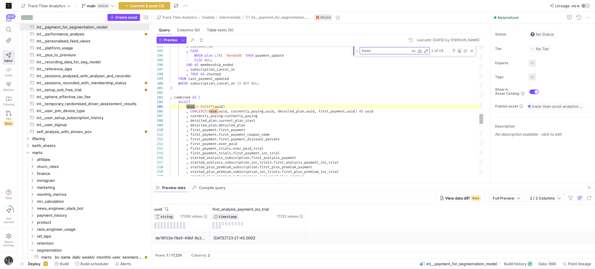
click at [459, 53] on div "Next Match (Enter)" at bounding box center [459, 51] width 5 height 5
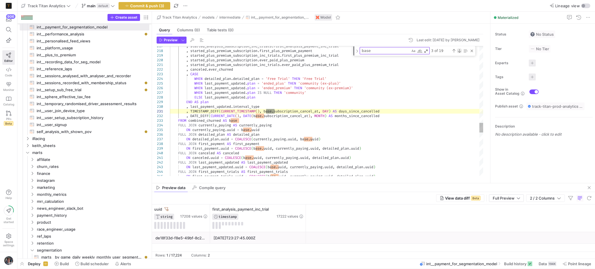
click at [459, 53] on div "Next Match (Enter)" at bounding box center [459, 51] width 5 height 5
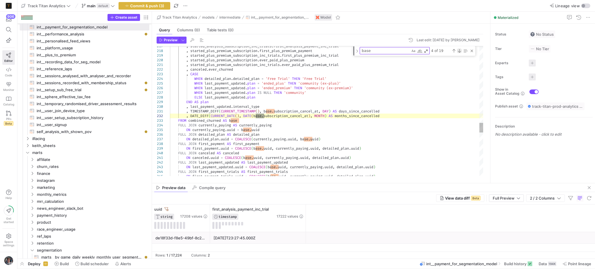
click at [459, 53] on div "Next Match (Enter)" at bounding box center [459, 51] width 5 height 5
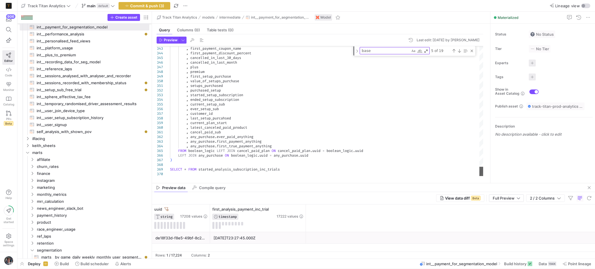
click at [480, 176] on div at bounding box center [482, 172] width 4 height 10
type textarea ", cancel_paid_sub , any_purchase.ever_paid_anything , any_purchase.first_paymen…"
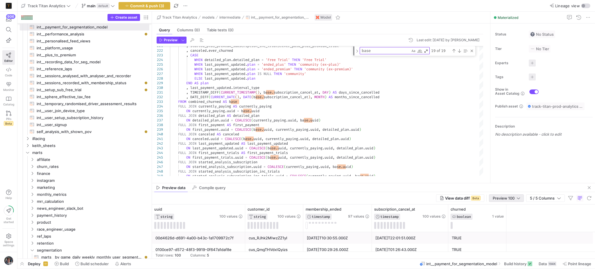
click at [513, 197] on span "Preview 100" at bounding box center [504, 198] width 22 height 5
click at [502, 219] on span "Full Preview" at bounding box center [506, 217] width 30 height 5
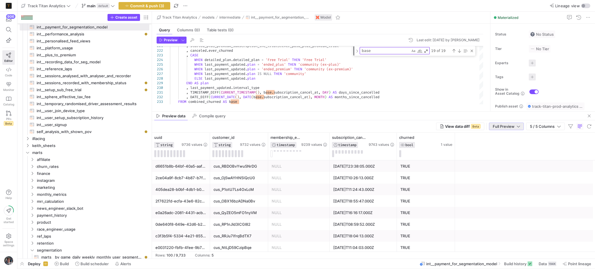
drag, startPoint x: 332, startPoint y: 184, endPoint x: 327, endPoint y: 115, distance: 69.6
click at [326, 112] on as-split "Track Titan Analytics models intermediate int__payment_for_segmentation_model M…" at bounding box center [373, 135] width 443 height 247
click at [205, 136] on icon at bounding box center [205, 137] width 5 height 5
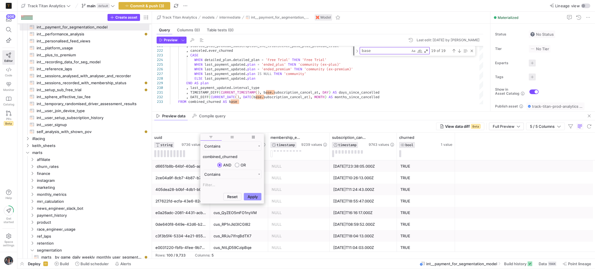
type input "combined_churned"
click at [255, 193] on button "Apply" at bounding box center [253, 197] width 18 height 8
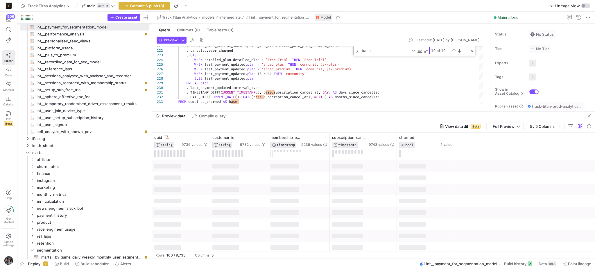
click at [298, 128] on div "View data diff Beta Full Preview 5 / 5 Columns" at bounding box center [373, 126] width 443 height 12
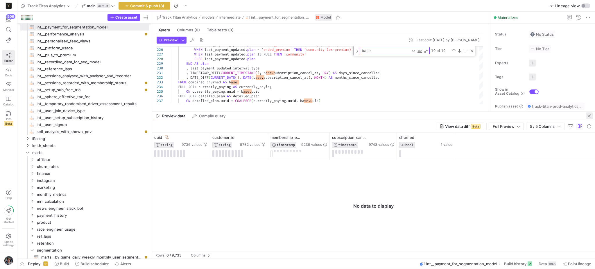
click at [589, 115] on span "button" at bounding box center [589, 115] width 7 height 7
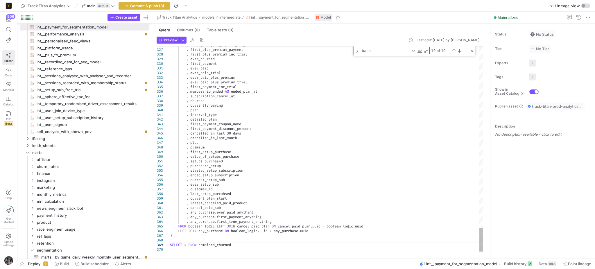
scroll to position [0, 62]
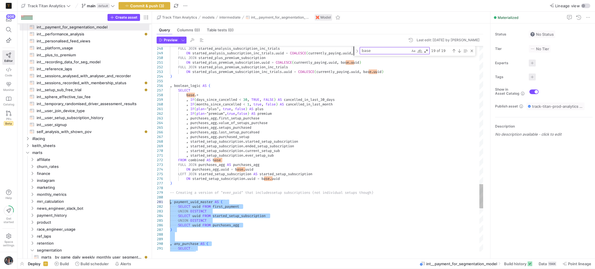
drag, startPoint x: 240, startPoint y: 245, endPoint x: 170, endPoint y: 220, distance: 74.5
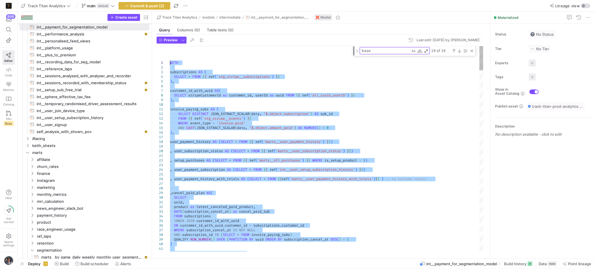
drag, startPoint x: 232, startPoint y: 246, endPoint x: 127, endPoint y: -22, distance: 287.5
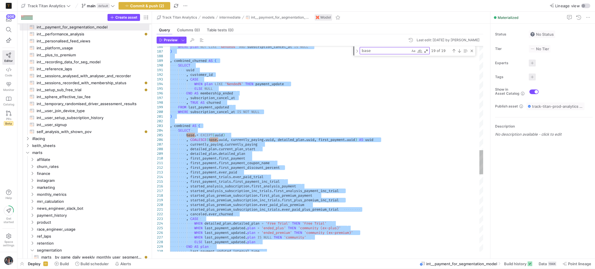
click at [223, 122] on div ", combined AS ( SELECT base . * EXCEPT ( uuid ) , COALESCE ( base . uuid , curr…" at bounding box center [327, 37] width 314 height 1735
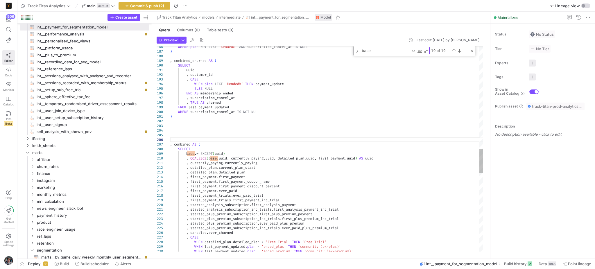
scroll to position [23, 0]
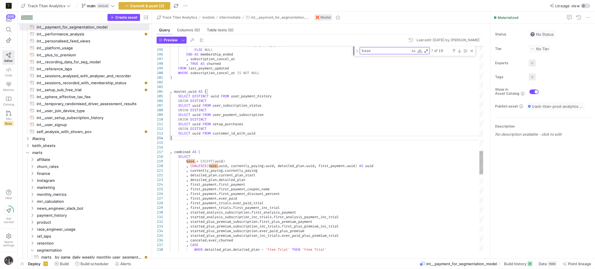
click at [185, 144] on div ", combined AS ( SELECT base . * EXCEPT ( uuid ) , COALESCE ( base . uuid , curr…" at bounding box center [327, 31] width 314 height 1800
click at [188, 92] on div ", combined AS ( SELECT base . * EXCEPT ( uuid ) , COALESCE ( base . uuid , curr…" at bounding box center [327, 31] width 314 height 1800
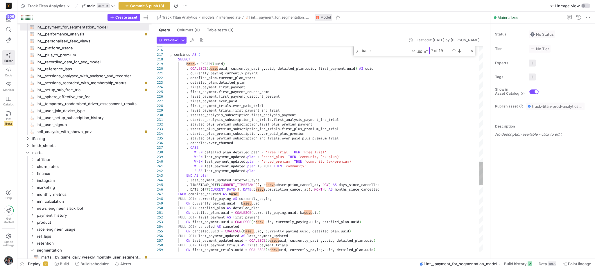
click at [169, 55] on div "217" at bounding box center [163, 54] width 13 height 5
click at [170, 55] on span "," at bounding box center [171, 54] width 2 height 5
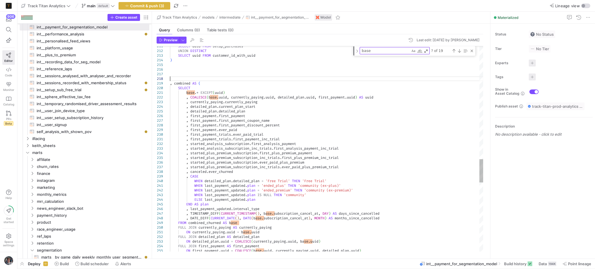
scroll to position [32, 0]
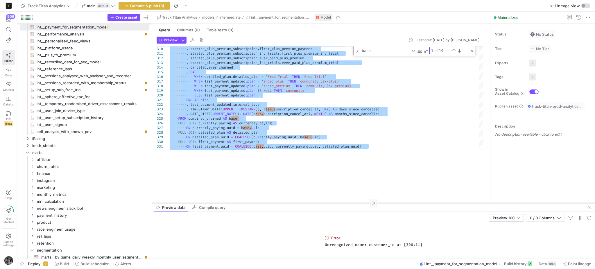
drag, startPoint x: 366, startPoint y: 157, endPoint x: 372, endPoint y: 203, distance: 46.6
click at [372, 203] on div at bounding box center [373, 203] width 443 height 0
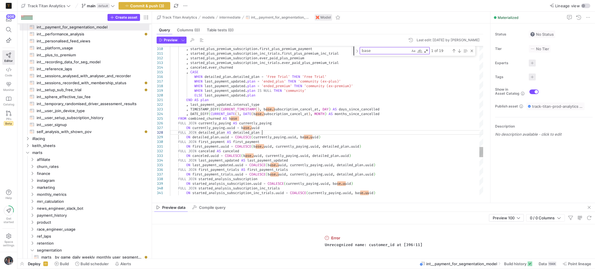
type textarea "END AS plan , last_payment_updated.interval_type , TIMESTAMP_DIFF(CURRENT_TIMES…"
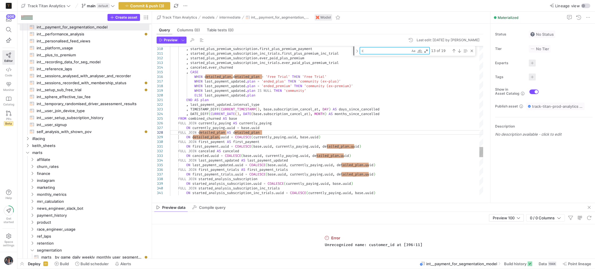
type textarea "cu"
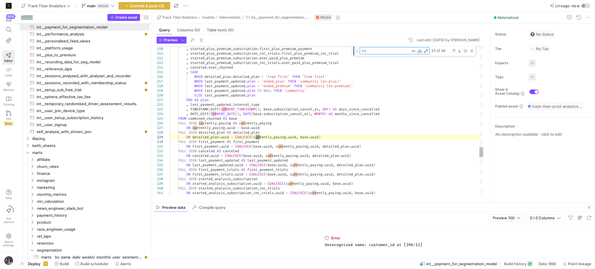
type textarea ", first_setup_purchase , value_of_setups_purchase , setups_purchased , purchase…"
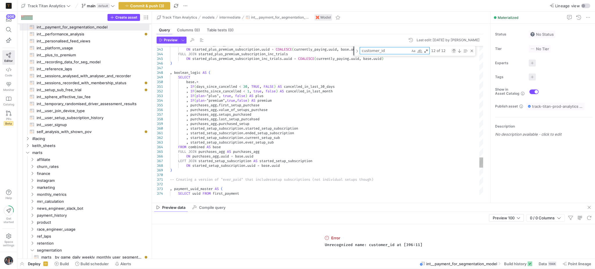
type textarea "customer_id"
click at [455, 52] on div "Previous Match (Shift+Enter)" at bounding box center [454, 51] width 5 height 5
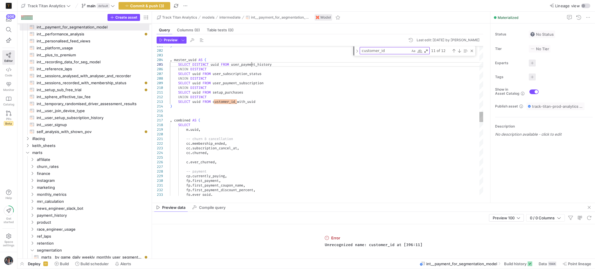
click at [251, 65] on div "c . ever_churned , -- payment cp . currently_paying , cc . membership_ended , c…" at bounding box center [327, 180] width 314 height 2163
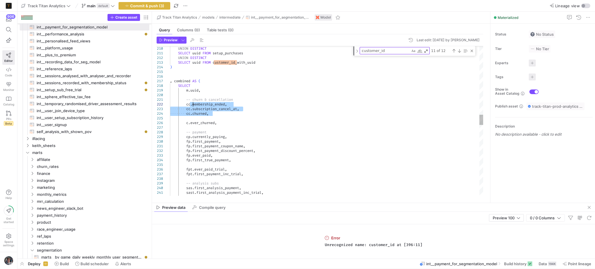
drag, startPoint x: 212, startPoint y: 114, endPoint x: 193, endPoint y: 106, distance: 20.4
click at [193, 106] on div "-- analysis subs sas . first_analysis_payment , sast . first_analysis_payment_i…" at bounding box center [327, 141] width 314 height 2163
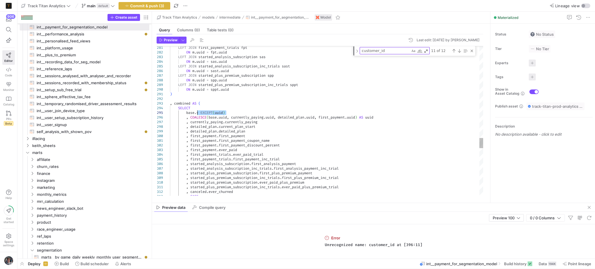
drag, startPoint x: 227, startPoint y: 113, endPoint x: 197, endPoint y: 113, distance: 30.2
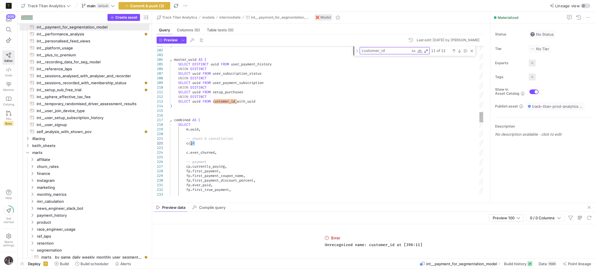
drag, startPoint x: 203, startPoint y: 143, endPoint x: 191, endPoint y: 143, distance: 12.5
click at [191, 143] on div "fp . first_payment_discount_percent , fp . ever_paid , fp . first_true_payment …" at bounding box center [327, 175] width 314 height 2153
click at [230, 153] on div "fp . first_payment_discount_percent , fp . ever_paid , fp . first_true_payment …" at bounding box center [327, 175] width 314 height 2153
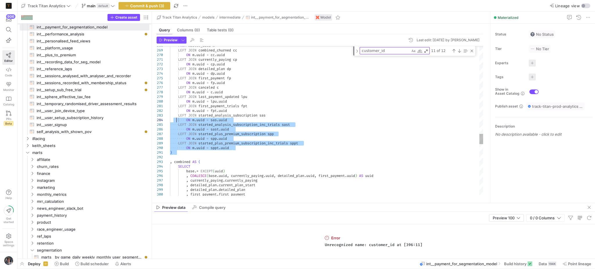
drag, startPoint x: 188, startPoint y: 155, endPoint x: 165, endPoint y: 88, distance: 71.3
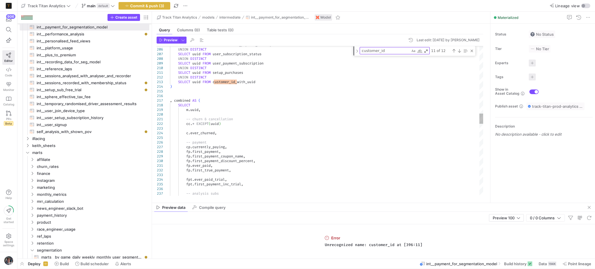
click at [173, 98] on div "fpt . first_payment_inc_trial , -- analysis subs sas . first_analysis_payment ,…" at bounding box center [327, 156] width 314 height 2153
click at [229, 112] on div "fpt . first_payment_inc_trial , -- analysis subs sas . first_analysis_payment ,…" at bounding box center [327, 156] width 314 height 2153
click at [227, 94] on div "fpt . first_payment_inc_trial , -- analysis subs sas . first_analysis_payment ,…" at bounding box center [327, 156] width 314 height 2153
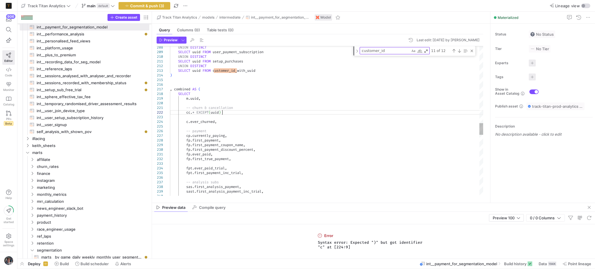
click at [223, 112] on div "-- analysis subs sas . first_analysis_payment , sast . first_analysis_payment_i…" at bounding box center [327, 21] width 314 height 1907
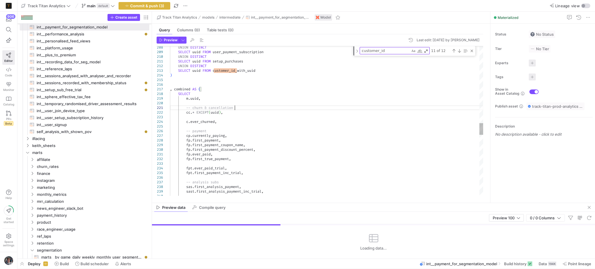
click at [259, 108] on div "-- analysis subs sas . first_analysis_payment , sast . first_analysis_payment_i…" at bounding box center [327, 21] width 314 height 1907
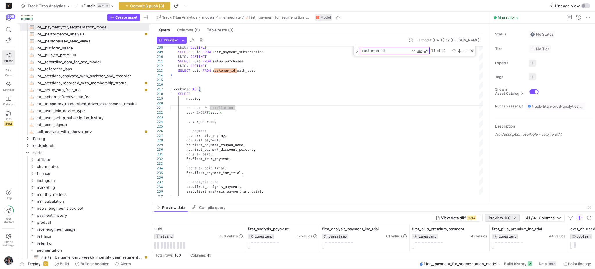
type textarea "-- churn & cancellation cc.* EXCEPT(uuid), c.ever_churned, -- payment cp.curren…"
click at [489, 218] on span "Preview 100" at bounding box center [500, 218] width 22 height 5
click at [492, 236] on span "Full Preview" at bounding box center [502, 237] width 30 height 5
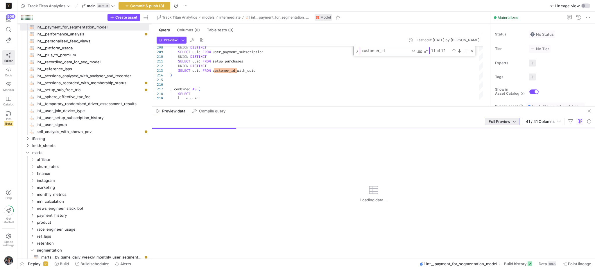
drag, startPoint x: 461, startPoint y: 203, endPoint x: 434, endPoint y: 107, distance: 100.2
click at [434, 107] on div at bounding box center [373, 106] width 443 height 0
click at [343, 269] on div "Deploy Build Build scheduler Alerts int__payment_for_segmentation_model Build h…" at bounding box center [306, 264] width 578 height 10
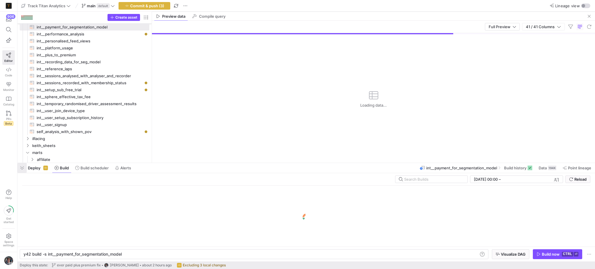
click at [24, 168] on span "button" at bounding box center [21, 168] width 9 height 10
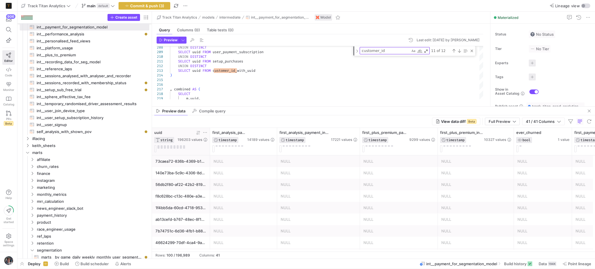
click at [203, 133] on icon at bounding box center [204, 132] width 3 height 1
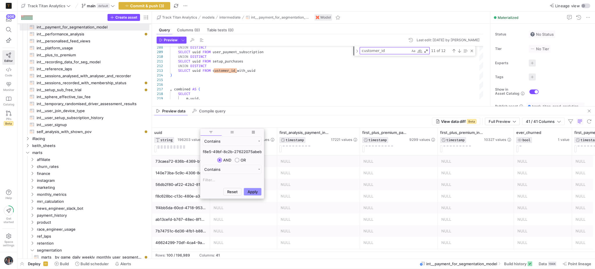
type input "de18f33d-f8e5-49bf-8c2b-27622075abeb"
click at [253, 194] on button "Apply" at bounding box center [253, 192] width 18 height 8
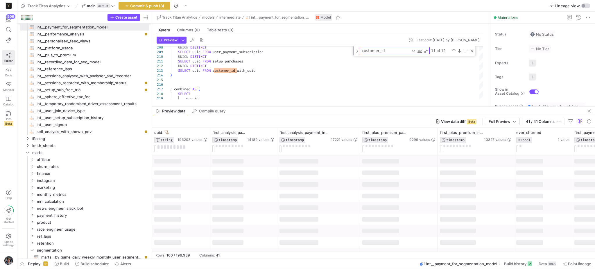
click at [412, 111] on div "Preview data Compile query" at bounding box center [373, 111] width 443 height 9
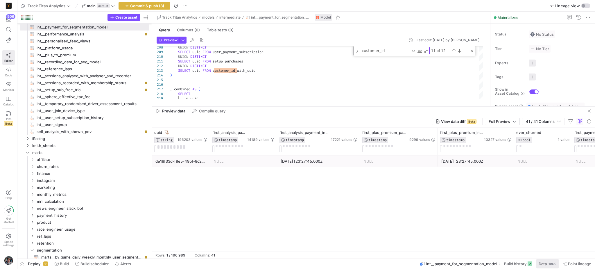
click at [541, 265] on span "Data" at bounding box center [543, 264] width 8 height 5
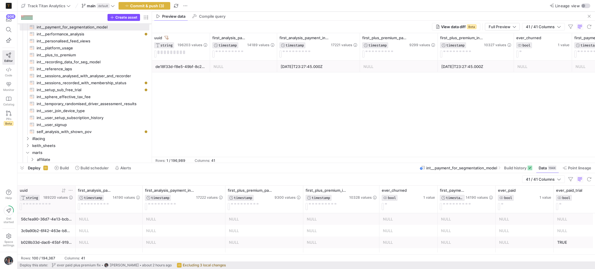
click at [68, 190] on div at bounding box center [58, 190] width 30 height 5
click at [69, 191] on icon at bounding box center [70, 190] width 5 height 5
type input "de18f33d-f8e5-49bf-8c2b-27622075abeb"
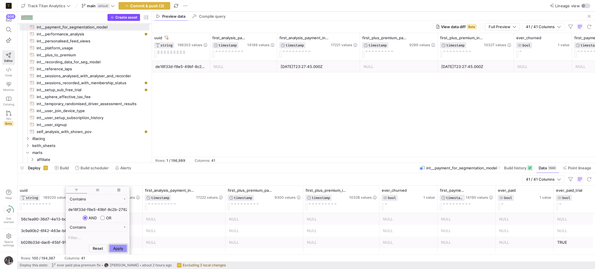
click at [119, 248] on button "Apply" at bounding box center [118, 249] width 18 height 8
click at [108, 176] on div "41 / 41 Columns" at bounding box center [306, 179] width 578 height 12
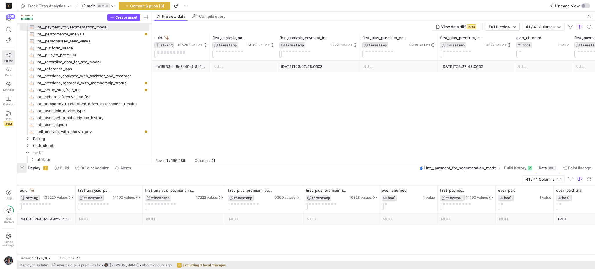
click at [21, 169] on span "button" at bounding box center [21, 168] width 9 height 10
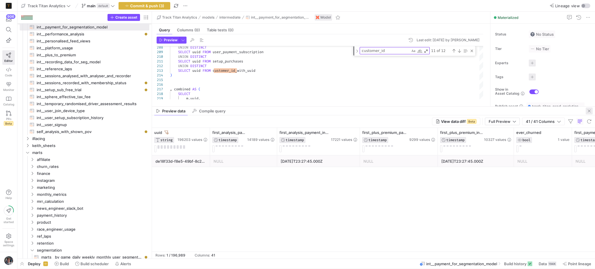
click at [592, 112] on span "button" at bounding box center [589, 111] width 7 height 7
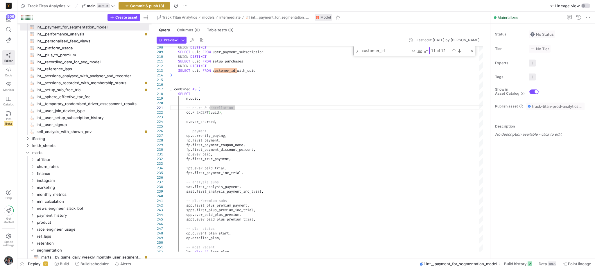
click at [137, 3] on span "button" at bounding box center [144, 5] width 51 height 7
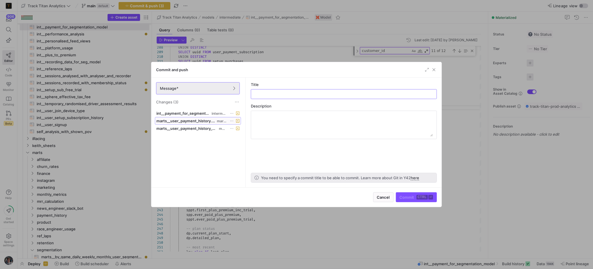
click at [203, 122] on span "marts__user_payment_history.sql" at bounding box center [185, 121] width 59 height 5
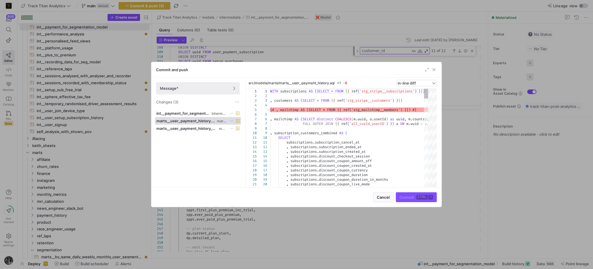
click at [230, 121] on icon at bounding box center [232, 121] width 4 height 4
click at [235, 136] on span "Discard" at bounding box center [240, 137] width 13 height 5
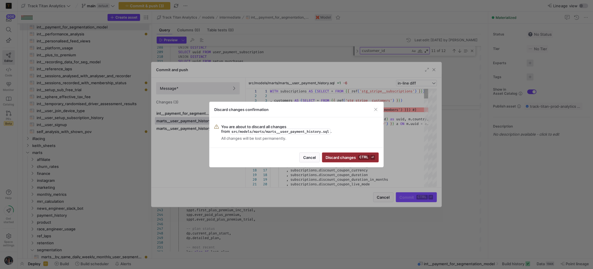
click at [335, 155] on span "submit" at bounding box center [350, 157] width 56 height 9
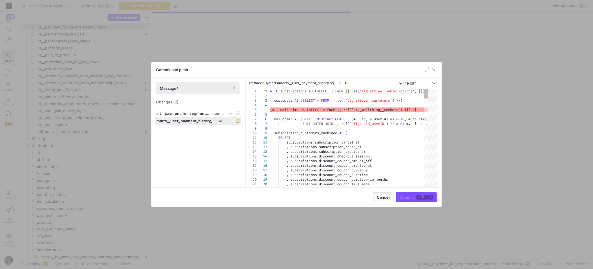
click at [234, 123] on icon at bounding box center [232, 121] width 4 height 4
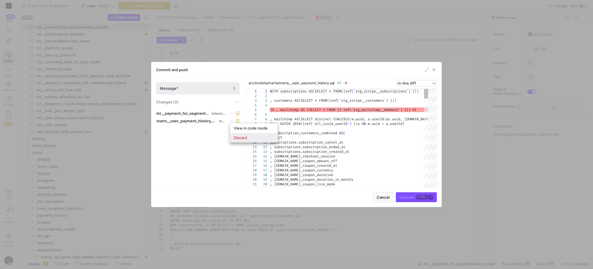
click at [256, 137] on span "Discard" at bounding box center [254, 137] width 40 height 5
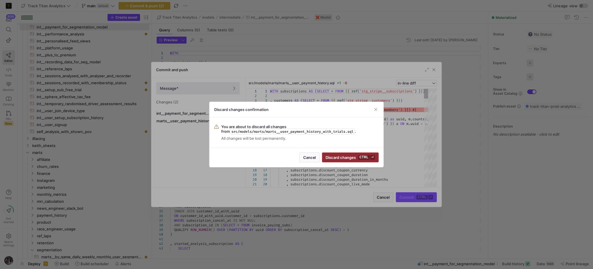
click at [345, 156] on span "Discard changes ctrl ⏎" at bounding box center [350, 157] width 49 height 5
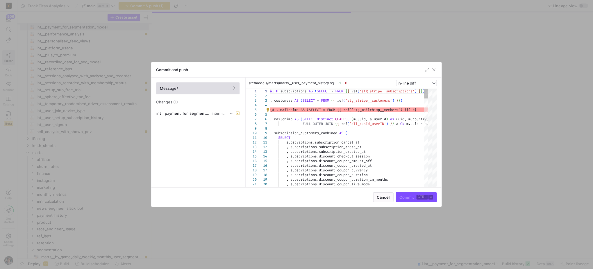
click at [214, 94] on button "Message*" at bounding box center [198, 88] width 84 height 12
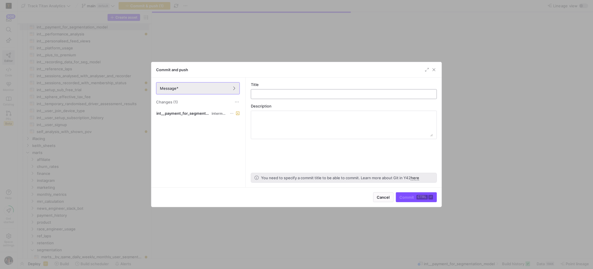
click at [266, 95] on input "text" at bounding box center [344, 94] width 176 height 5
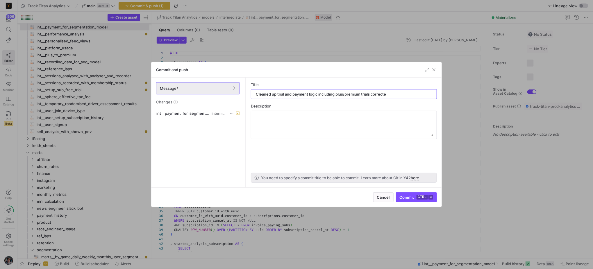
type input "Cleaned up trial and payment logic including plus/premium trials corrected"
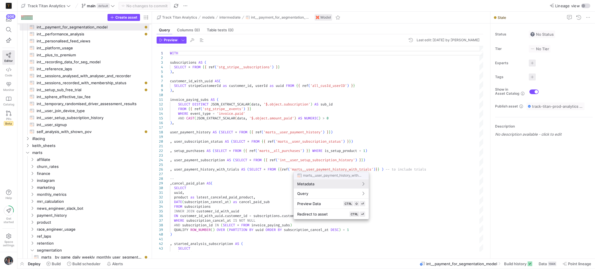
click at [56, 265] on div at bounding box center [297, 134] width 595 height 269
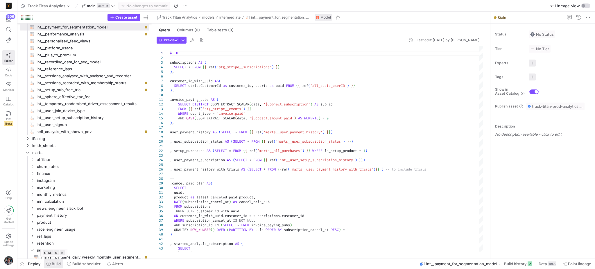
click at [55, 267] on span at bounding box center [53, 263] width 19 height 9
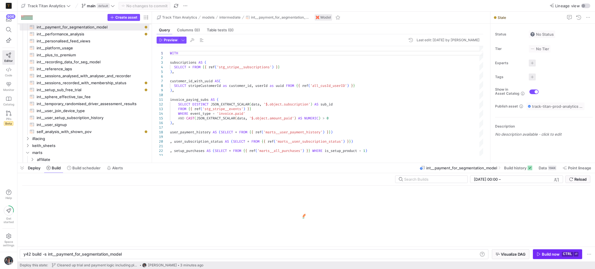
click at [539, 256] on span "Build now ctrl ⏎" at bounding box center [558, 254] width 42 height 5
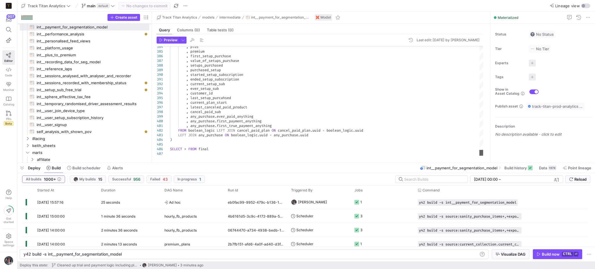
click at [484, 156] on div at bounding box center [482, 153] width 4 height 6
click at [24, 167] on span "button" at bounding box center [21, 168] width 9 height 10
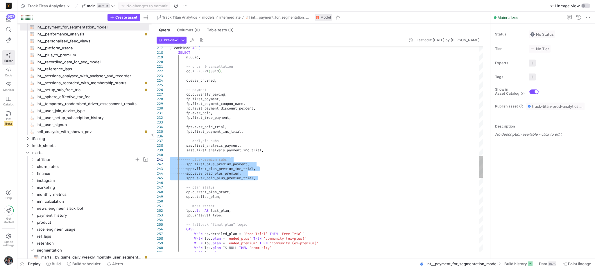
drag, startPoint x: 262, startPoint y: 178, endPoint x: 141, endPoint y: 161, distance: 122.3
click at [3, 29] on span at bounding box center [9, 30] width 12 height 10
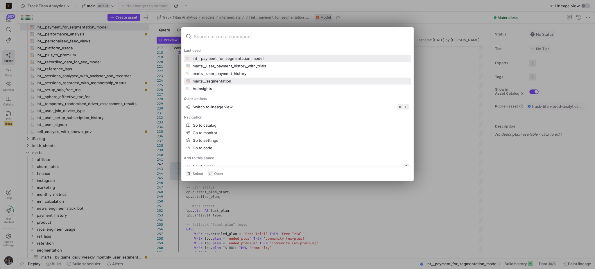
click at [207, 80] on div "marts__segmentation" at bounding box center [212, 81] width 39 height 5
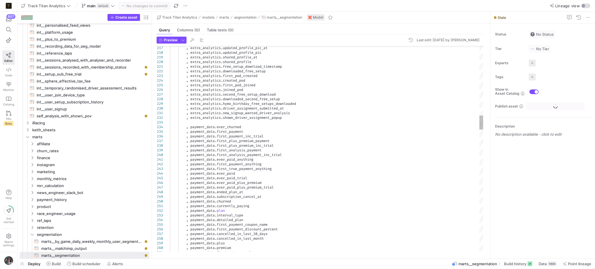
scroll to position [364, 0]
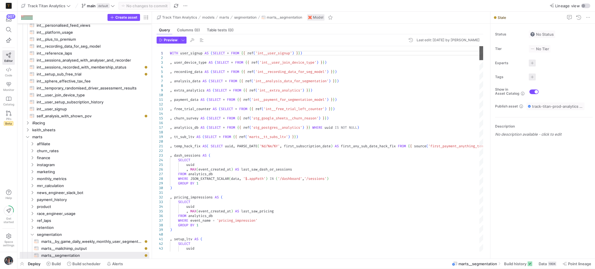
click at [480, 54] on div at bounding box center [482, 53] width 4 height 14
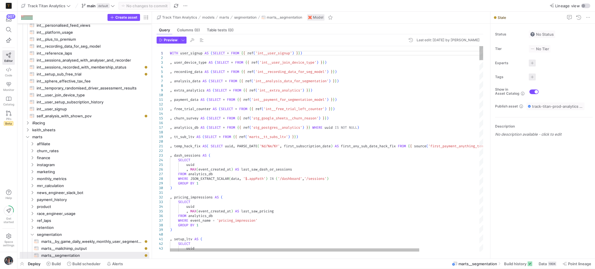
scroll to position [0, 0]
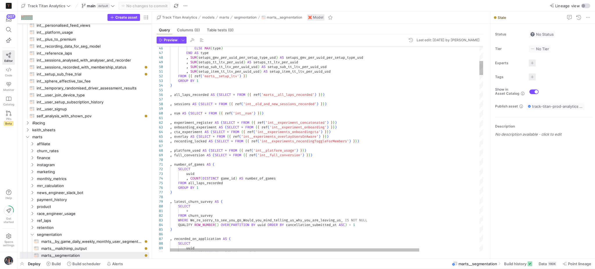
type textarea ", experiment_register AS (SELECT * FROM {{ ref('int__experiment_concatonated') …"
type textarea "e"
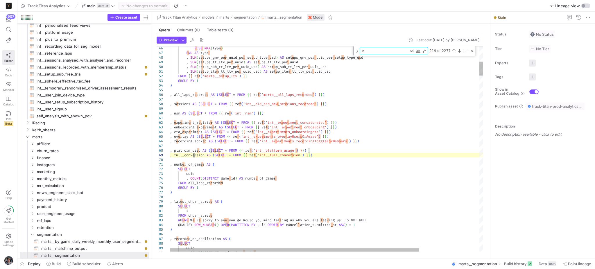
type textarea "FROM sessions WHERE ghost_version LIKE '1.0.%' GROUP BY 1 ) , has_used_applicat…"
type textarea "eve"
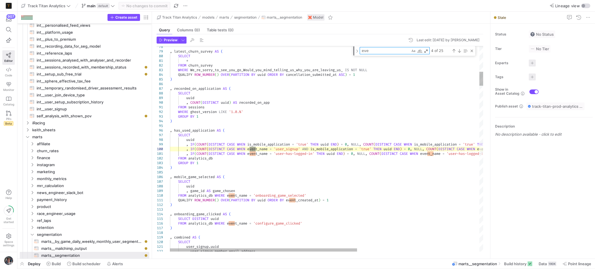
type textarea ", extra_analytics.new_signup_wanted_driver_analysis , extra_analytics.shown_dri…"
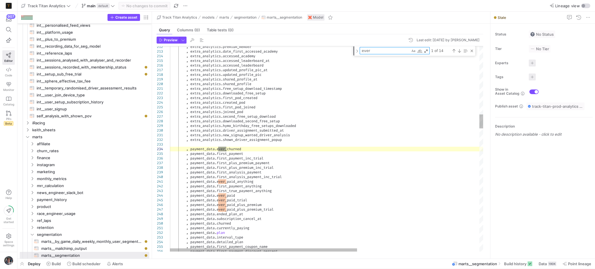
type textarea "ever_"
type textarea ", payment_data.ever_paid_anything , payment_data.first_payment_anything , payme…"
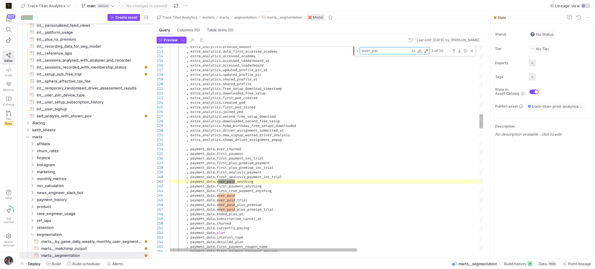
type textarea "ever_pai"
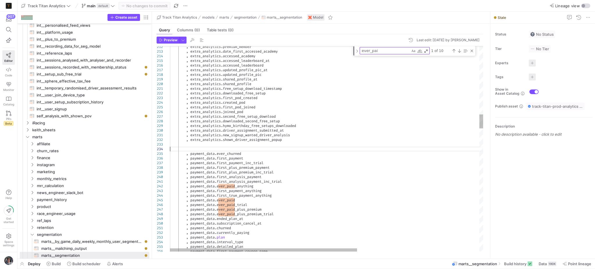
scroll to position [18, 0]
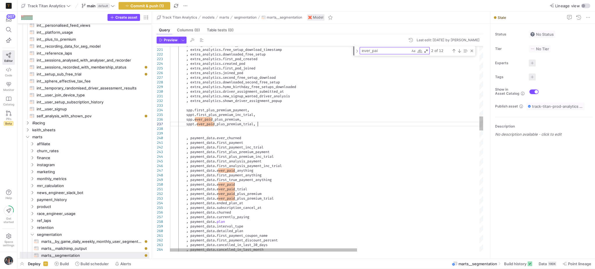
type textarea ", extra_analytics.new_signup_wanted_driver_analysis , extra_analytics.shown_dri…"
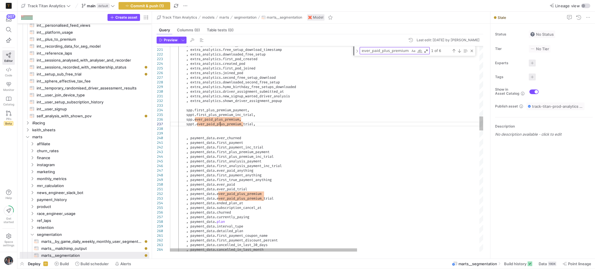
type textarea "ever_paid_plus_premium_trial"
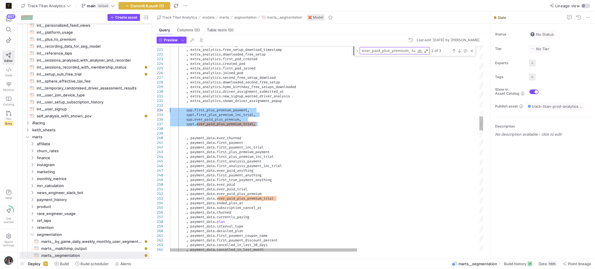
drag, startPoint x: 263, startPoint y: 126, endPoint x: 161, endPoint y: 109, distance: 103.3
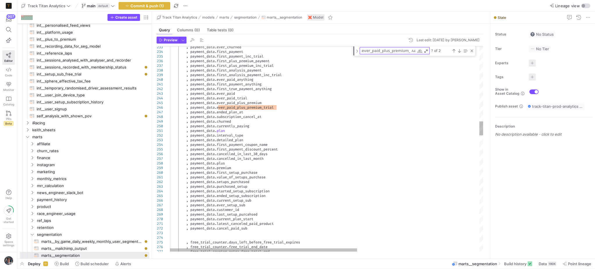
click at [459, 50] on div "Next Match (Enter)" at bounding box center [459, 51] width 5 height 5
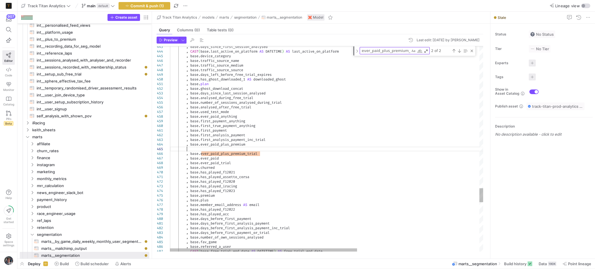
scroll to position [27, 16]
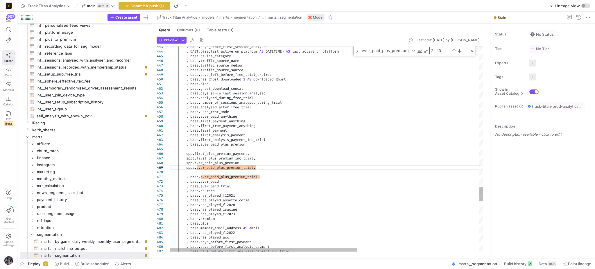
type textarea ", base.first_payment , base.first_analysis_payment , base.first_analysis_paymen…"
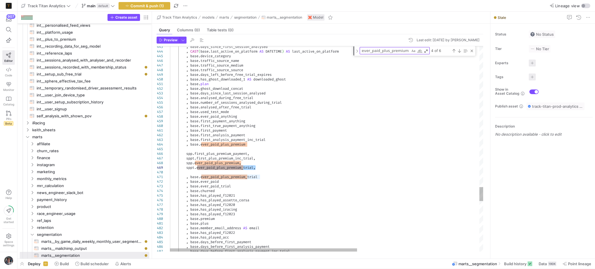
type textarea "ever_paid_plus_premium_trial"
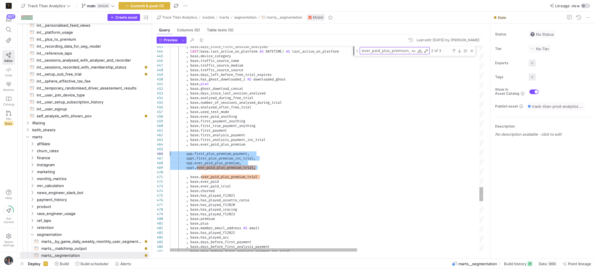
drag, startPoint x: 264, startPoint y: 169, endPoint x: 139, endPoint y: 153, distance: 126.0
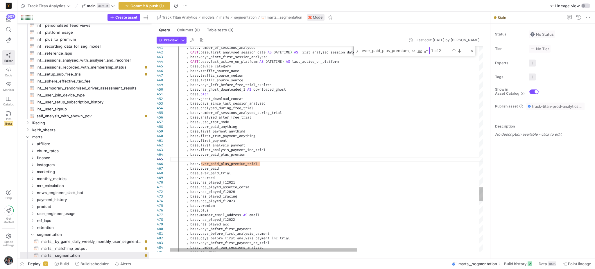
type textarea ", base.first_payment , base.first_analysis_payment , base.first_analysis_paymen…"
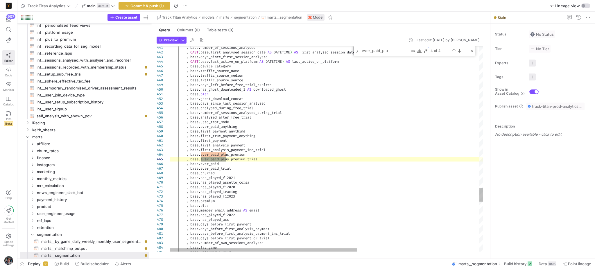
type textarea "ever_paid_plus"
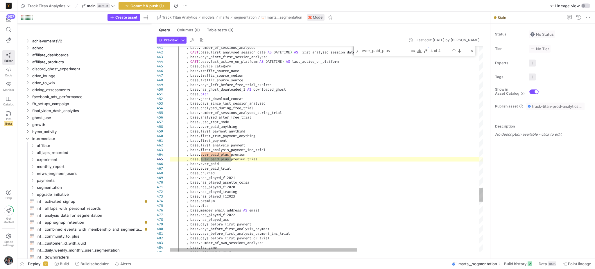
scroll to position [27, 16]
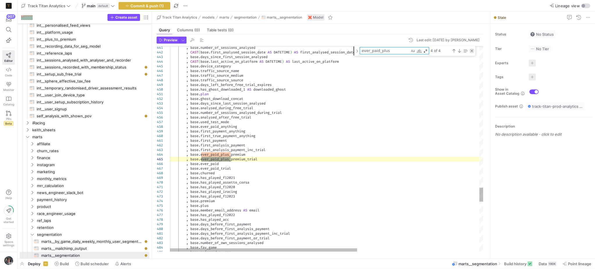
type textarea "ever_paid_plus"
click at [472, 52] on div "Close (Escape)" at bounding box center [472, 51] width 5 height 5
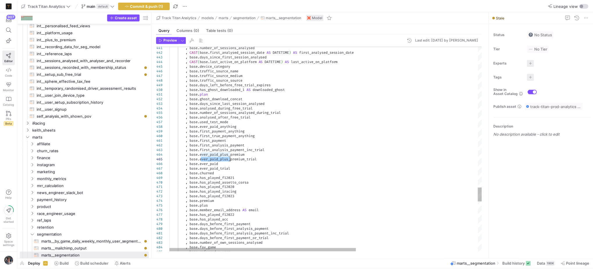
scroll to position [27, 77]
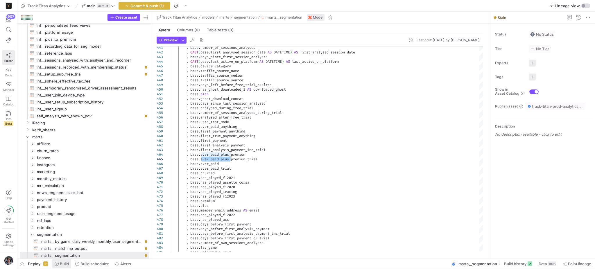
click at [63, 263] on span "Build" at bounding box center [64, 264] width 9 height 5
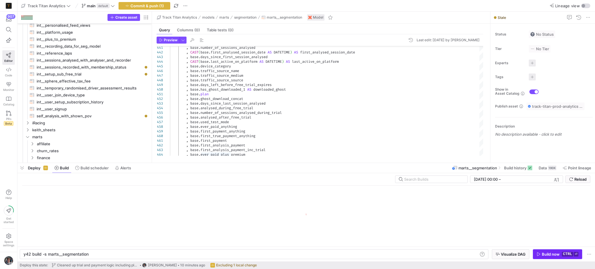
click at [564, 249] on y42-orchestration-inline-build "y42 build -s marts__segmentation y42 build -s marts__segmentation Visualize DAG…" at bounding box center [306, 254] width 578 height 15
click at [568, 252] on kbd "ctrl" at bounding box center [567, 254] width 11 height 5
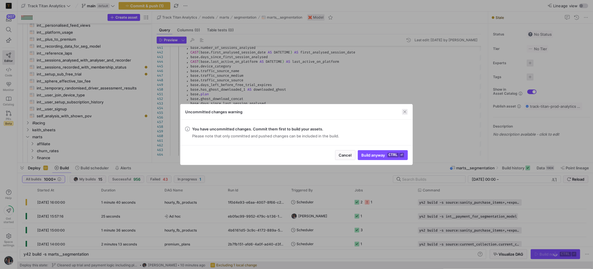
click at [407, 110] on span "button" at bounding box center [405, 112] width 6 height 6
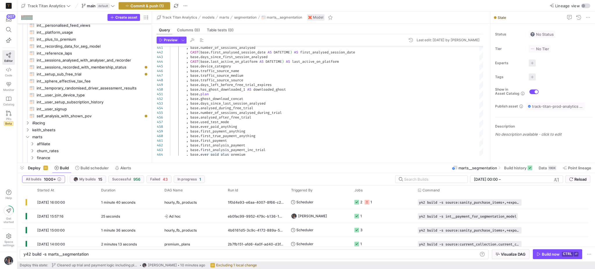
click at [160, 4] on span "Commit & push (1)" at bounding box center [146, 5] width 33 height 5
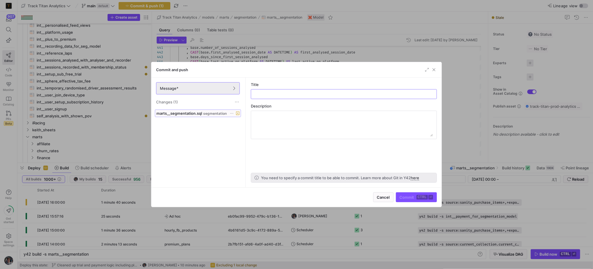
click at [219, 111] on span at bounding box center [197, 113] width 85 height 7
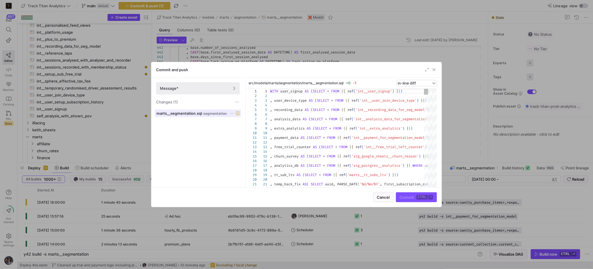
click at [233, 116] on span at bounding box center [197, 113] width 85 height 7
click at [230, 110] on span at bounding box center [197, 113] width 85 height 7
click at [232, 113] on icon at bounding box center [232, 114] width 4 height 4
click at [241, 128] on span "Discard" at bounding box center [240, 130] width 13 height 5
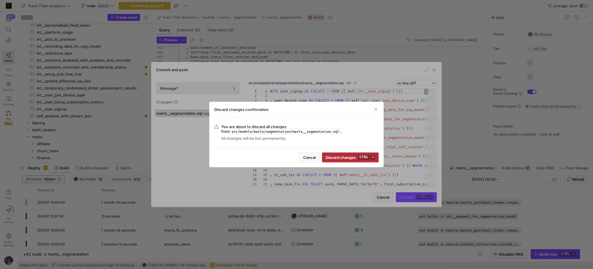
click at [335, 150] on div "Cancel Discard changes ctrl ⏎" at bounding box center [297, 157] width 174 height 19
click at [338, 155] on span "Discard changes ctrl ⏎" at bounding box center [350, 157] width 49 height 5
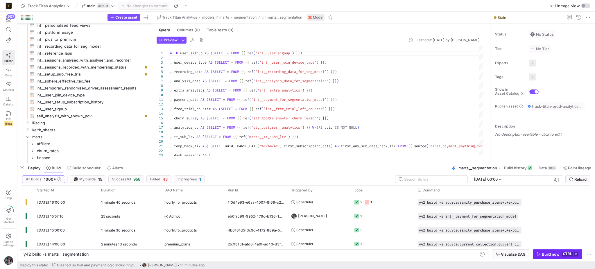
click at [574, 254] on kbd "⏎" at bounding box center [576, 254] width 5 height 5
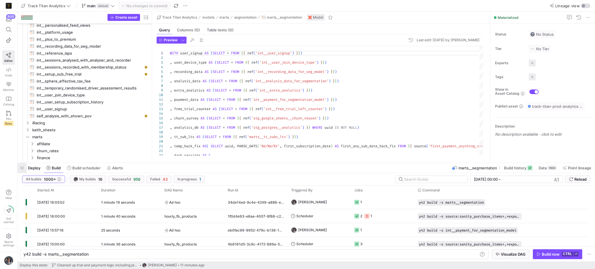
click at [23, 168] on span "button" at bounding box center [21, 168] width 9 height 10
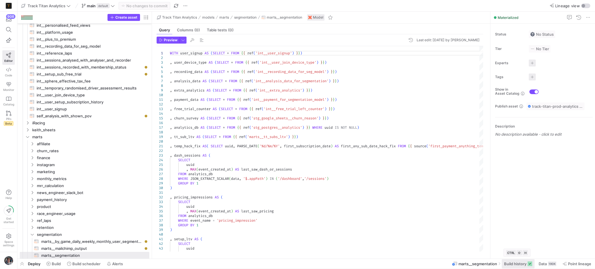
click at [508, 262] on span "Build history" at bounding box center [515, 264] width 22 height 5
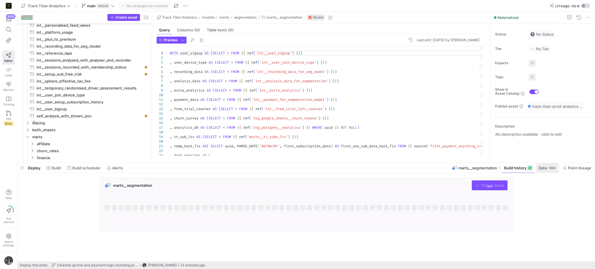
click at [541, 168] on span "Data" at bounding box center [543, 168] width 8 height 5
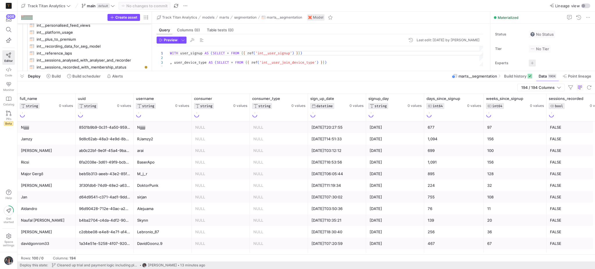
drag, startPoint x: 394, startPoint y: 162, endPoint x: 397, endPoint y: 70, distance: 91.9
click at [397, 70] on div at bounding box center [306, 71] width 578 height 2
click at [550, 74] on div "190K" at bounding box center [552, 76] width 8 height 5
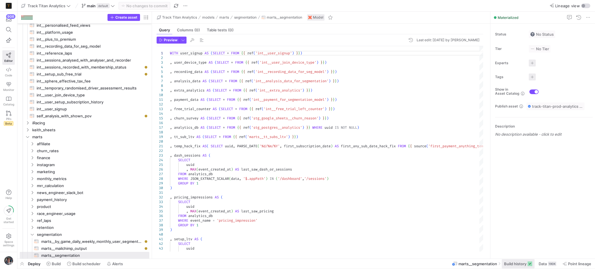
click at [522, 260] on span at bounding box center [518, 263] width 33 height 9
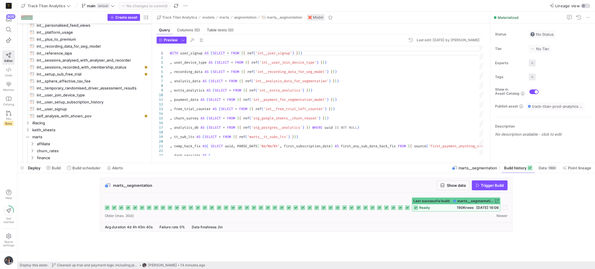
click at [474, 201] on span "marts__segmentation" at bounding box center [475, 201] width 36 height 4
click at [453, 182] on span "button" at bounding box center [453, 185] width 32 height 9
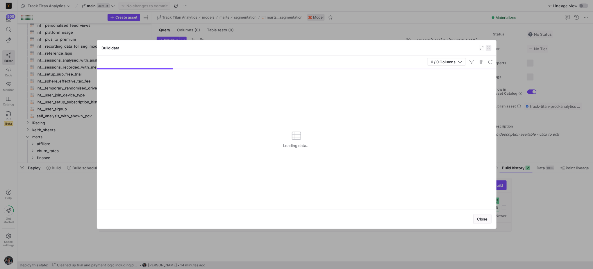
click at [486, 49] on span "button" at bounding box center [489, 48] width 6 height 6
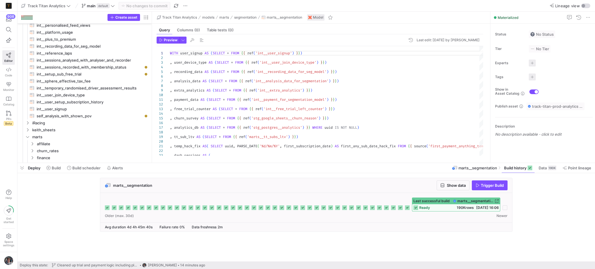
click at [427, 209] on span "ready" at bounding box center [424, 208] width 11 height 4
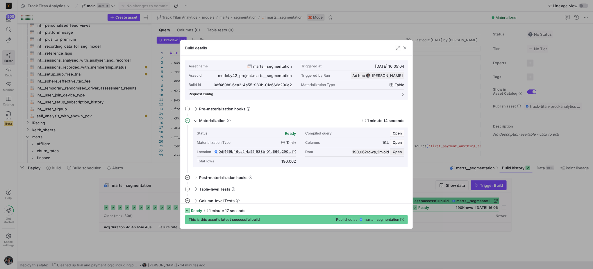
click at [399, 151] on span "Open" at bounding box center [397, 152] width 9 height 4
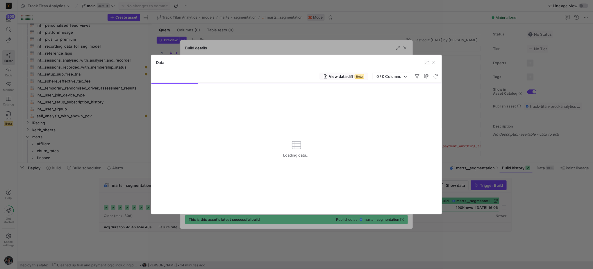
click at [355, 76] on span "Beta" at bounding box center [360, 76] width 10 height 5
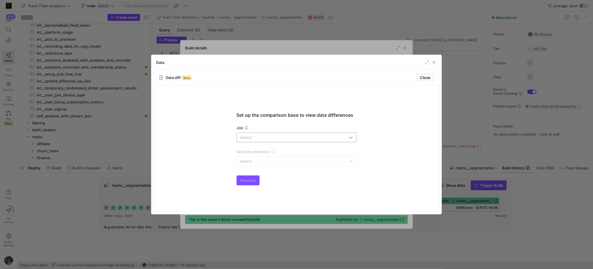
click at [332, 134] on div at bounding box center [293, 137] width 107 height 9
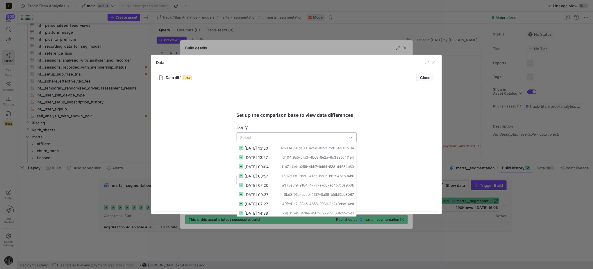
click at [329, 137] on input "text" at bounding box center [293, 137] width 107 height 5
click at [322, 167] on span "11c7cdc4-a259-4bb7-9d64-5881d4684b60" at bounding box center [317, 167] width 73 height 4
type input "[DATE] 09:04"
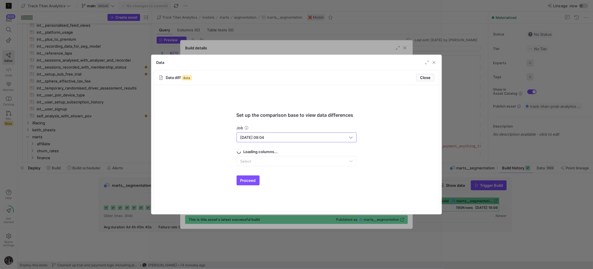
click at [258, 161] on mat-form-field "Select" at bounding box center [297, 161] width 120 height 10
click at [258, 161] on div "Select" at bounding box center [294, 161] width 109 height 5
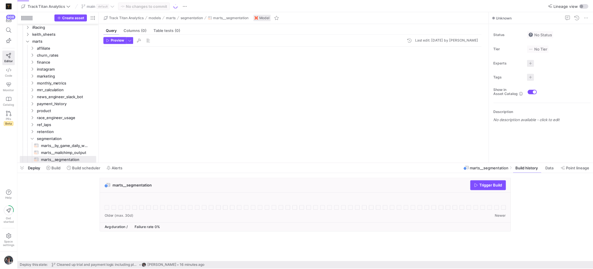
scroll to position [119, 0]
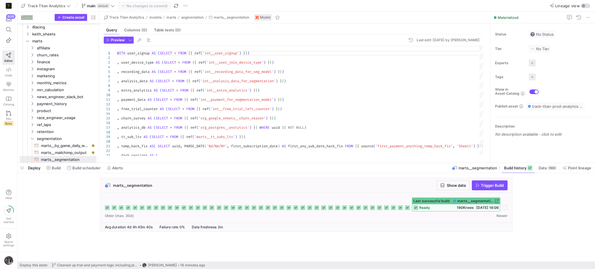
click at [435, 201] on span "Last successful build" at bounding box center [432, 201] width 36 height 4
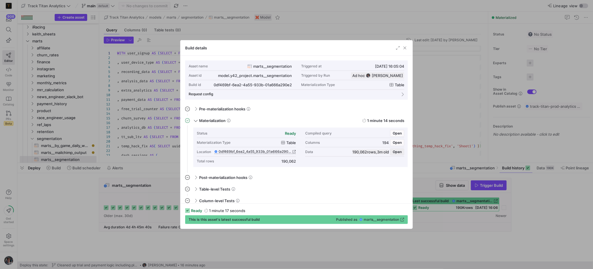
click at [398, 153] on span "Open" at bounding box center [397, 152] width 9 height 4
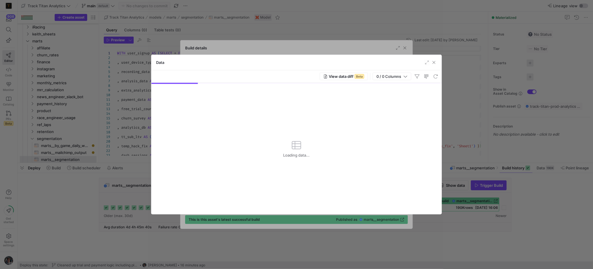
click at [352, 71] on div "View data diff Beta 0 / 0 Columns" at bounding box center [296, 76] width 290 height 12
click at [354, 78] on span "View data diff Beta" at bounding box center [343, 76] width 41 height 5
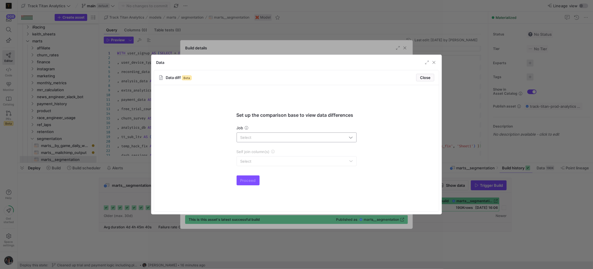
click at [294, 137] on input "text" at bounding box center [293, 137] width 107 height 5
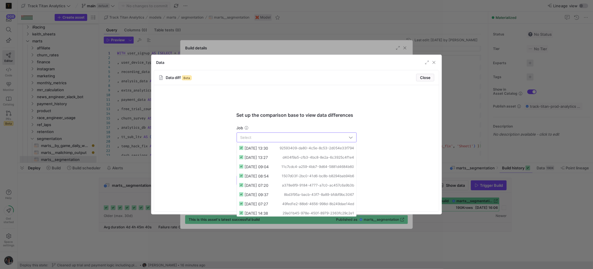
drag, startPoint x: 283, startPoint y: 165, endPoint x: 264, endPoint y: 154, distance: 22.0
click at [282, 165] on span "11c7cdc4-a259-4bb7-9d64-5881d4684b60" at bounding box center [317, 167] width 73 height 4
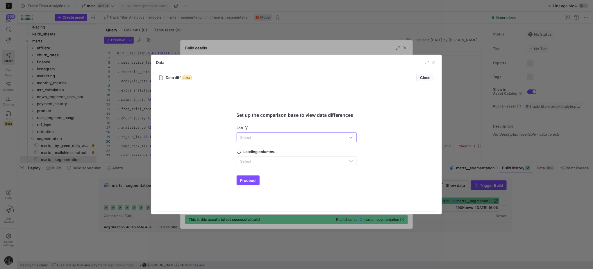
type input "[DATE] 09:04"
click at [264, 154] on div "Loading columns... Select" at bounding box center [297, 157] width 120 height 17
click at [264, 158] on mat-form-field "Select" at bounding box center [297, 161] width 120 height 10
click at [265, 167] on form "Set up the comparison base to view data differences Job 09/09/25, 09:04 Self jo…" at bounding box center [296, 148] width 129 height 126
click at [264, 160] on div "Select" at bounding box center [294, 161] width 109 height 5
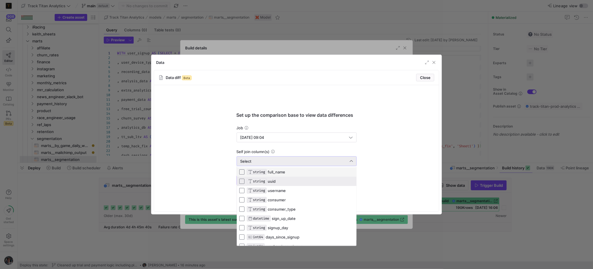
click at [274, 178] on mat-option "STRING uuid" at bounding box center [296, 181] width 119 height 9
click at [211, 156] on div at bounding box center [296, 134] width 593 height 269
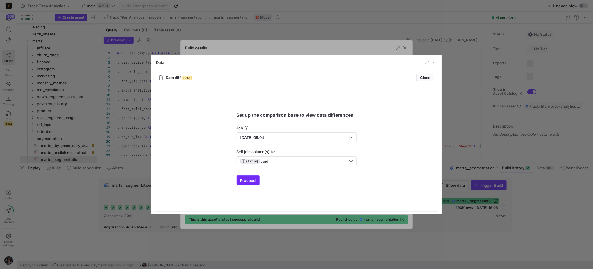
click at [247, 177] on span "submit" at bounding box center [248, 180] width 22 height 9
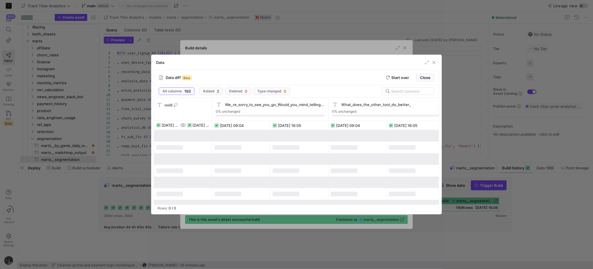
click at [423, 62] on div "Data" at bounding box center [296, 62] width 290 height 15
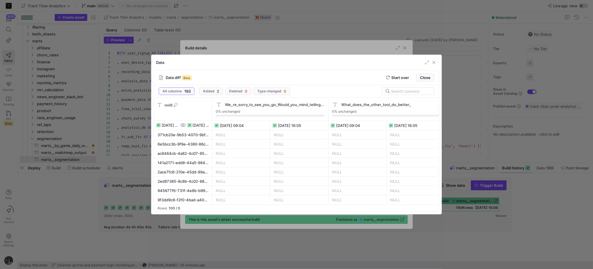
click at [424, 62] on div "Data" at bounding box center [296, 62] width 290 height 15
click at [425, 62] on span "button" at bounding box center [427, 63] width 6 height 6
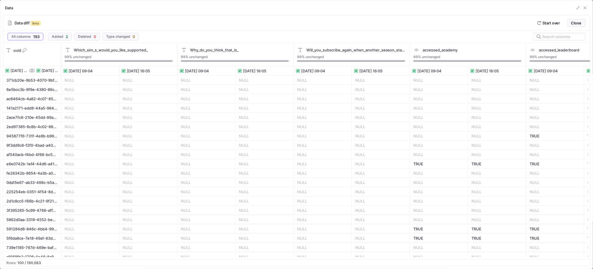
scroll to position [0, 697]
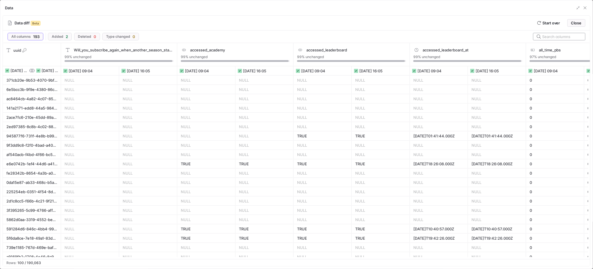
click at [562, 37] on input "text" at bounding box center [561, 36] width 38 height 5
click at [562, 37] on input "ev" at bounding box center [561, 36] width 38 height 5
click at [562, 36] on input "ev" at bounding box center [561, 36] width 38 height 5
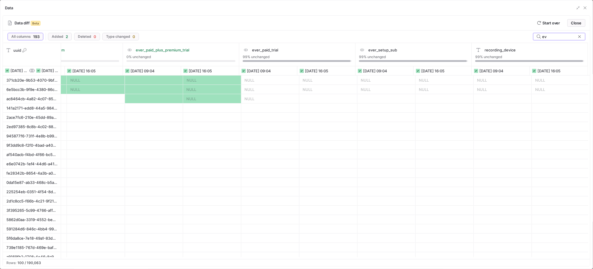
type input "ev"
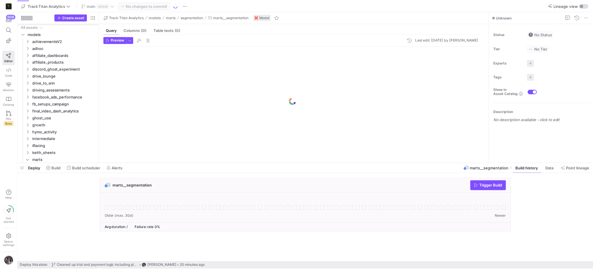
scroll to position [119, 0]
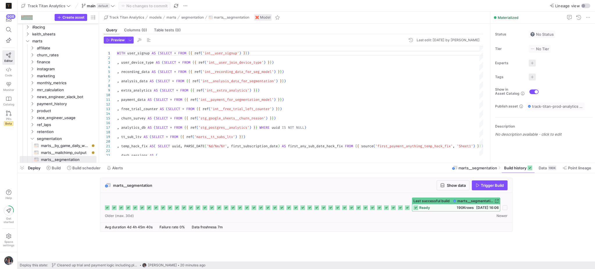
click at [451, 202] on div "Last successful build marts__segmentation" at bounding box center [456, 201] width 88 height 6
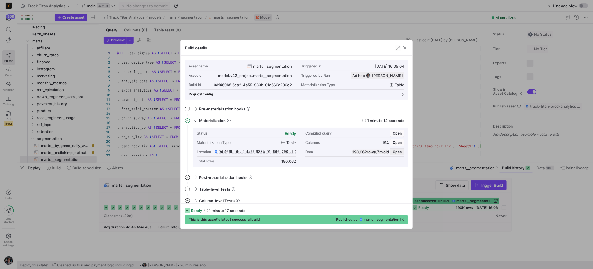
click at [398, 152] on span "Open" at bounding box center [397, 152] width 9 height 4
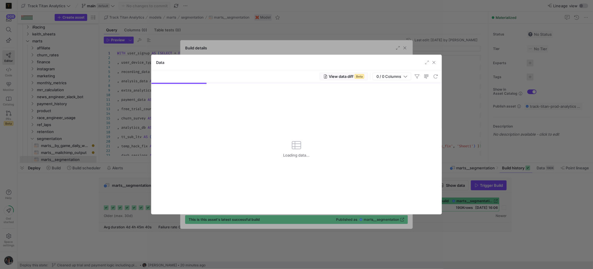
click at [348, 76] on span "View data diff" at bounding box center [341, 76] width 25 height 5
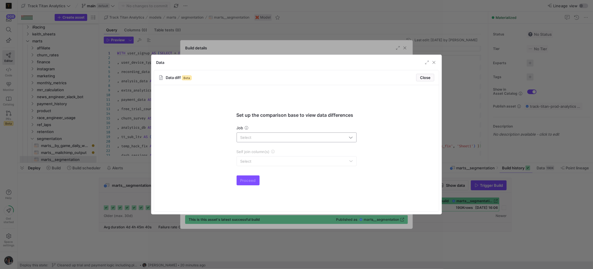
click at [310, 137] on input "text" at bounding box center [293, 137] width 107 height 5
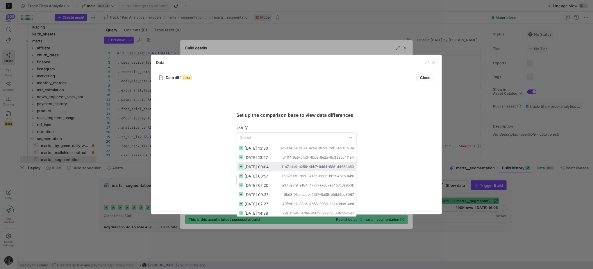
click at [304, 165] on span "11c7cdc4-a259-4bb7-9d64-5881d4684b60" at bounding box center [317, 167] width 73 height 4
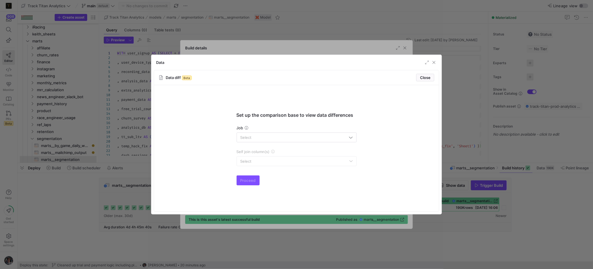
type input "[DATE] 09:04"
click at [254, 163] on div "Select" at bounding box center [294, 161] width 109 height 5
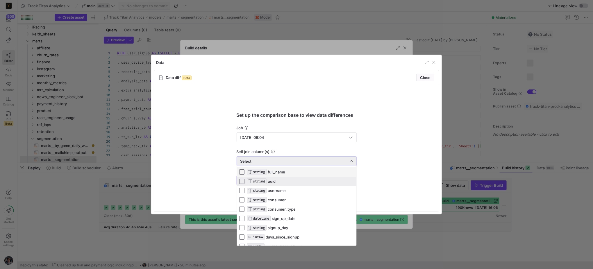
click at [259, 181] on span "STRING" at bounding box center [259, 181] width 12 height 4
click at [215, 189] on div at bounding box center [296, 134] width 593 height 269
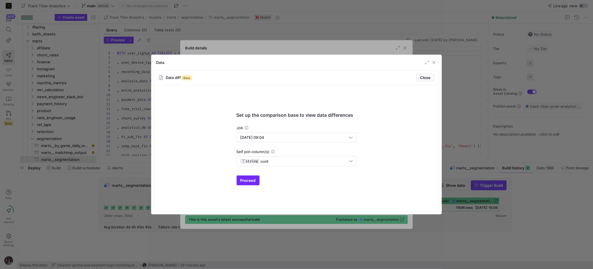
click at [250, 184] on span "submit" at bounding box center [248, 180] width 22 height 9
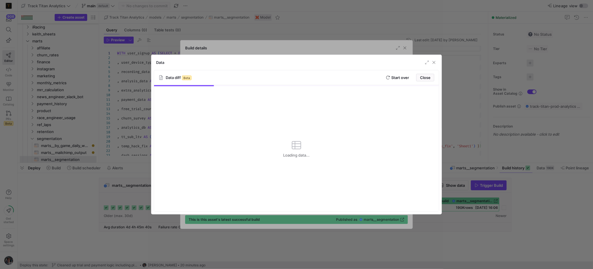
click at [424, 65] on div "Data" at bounding box center [296, 62] width 290 height 15
click at [425, 65] on span "button" at bounding box center [427, 63] width 6 height 6
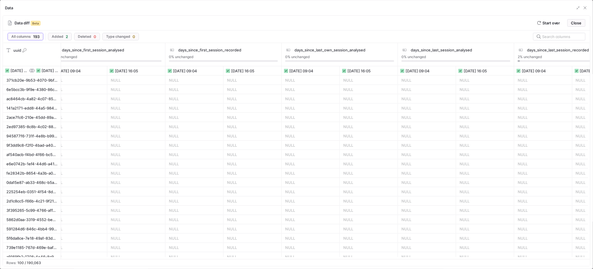
scroll to position [0, 5296]
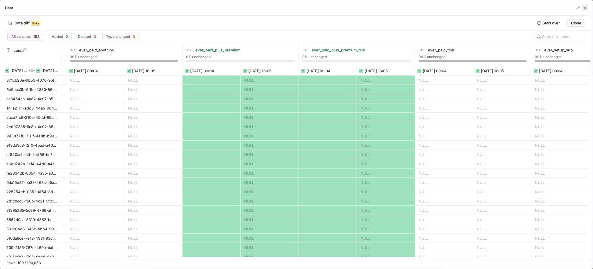
click at [588, 8] on span "button" at bounding box center [585, 8] width 6 height 6
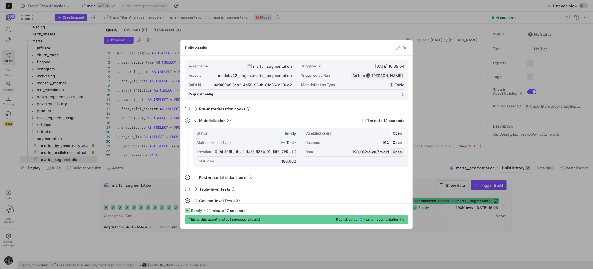
click at [397, 153] on span "Open" at bounding box center [397, 152] width 9 height 4
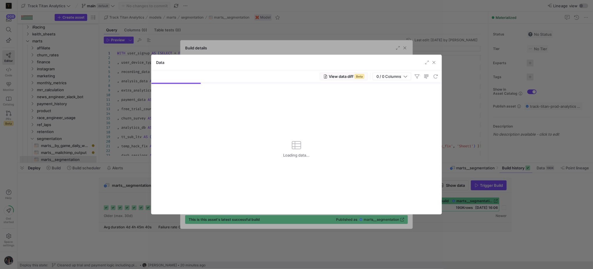
click at [357, 76] on span "Beta" at bounding box center [360, 76] width 10 height 5
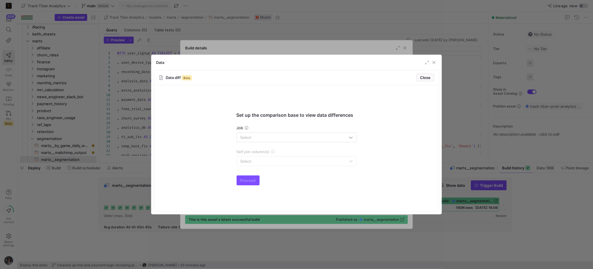
click at [308, 124] on form "Set up the comparison base to view data differences Job Self join column(s) Sel…" at bounding box center [296, 148] width 129 height 126
click at [312, 138] on input "text" at bounding box center [293, 137] width 107 height 5
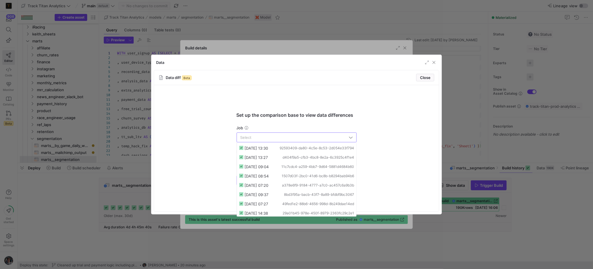
click at [268, 147] on span "[DATE] 13:30" at bounding box center [256, 148] width 24 height 5
type input "[DATE] 13:30"
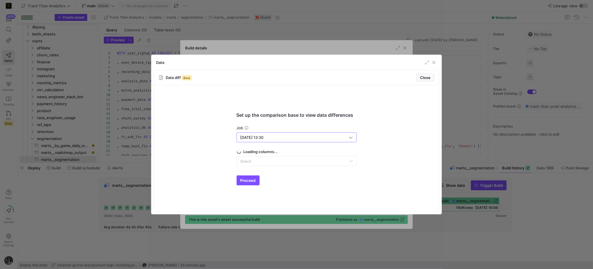
click at [282, 160] on mat-form-field "Select" at bounding box center [297, 161] width 120 height 10
click at [282, 161] on div "Select" at bounding box center [294, 161] width 109 height 5
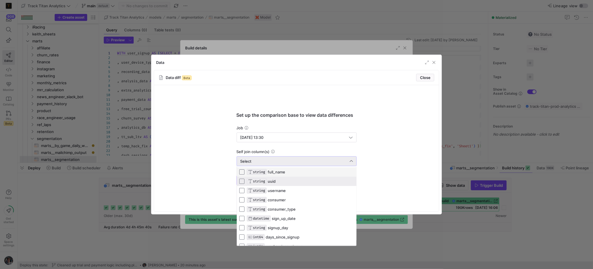
click at [285, 177] on mat-option "STRING uuid" at bounding box center [296, 181] width 119 height 9
drag, startPoint x: 209, startPoint y: 189, endPoint x: 218, endPoint y: 185, distance: 9.7
click at [209, 188] on div at bounding box center [296, 134] width 593 height 269
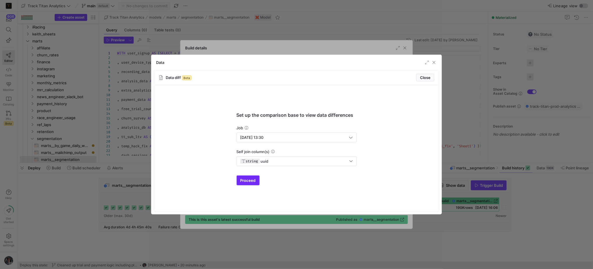
click at [252, 184] on span "submit" at bounding box center [248, 180] width 22 height 9
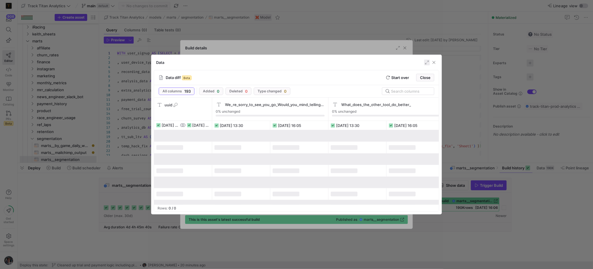
click at [424, 62] on span "button" at bounding box center [427, 63] width 6 height 6
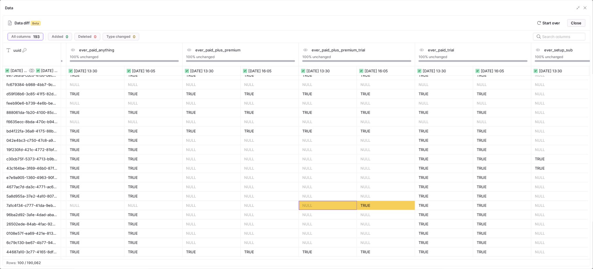
click at [320, 208] on div "NULL" at bounding box center [327, 205] width 51 height 9
click at [56, 48] on icon at bounding box center [56, 50] width 4 height 4
type input "[URL][DOMAIN_NAME]"
paste input "de18f33d-f8e5-49bf-8c2b-27622075abeb"
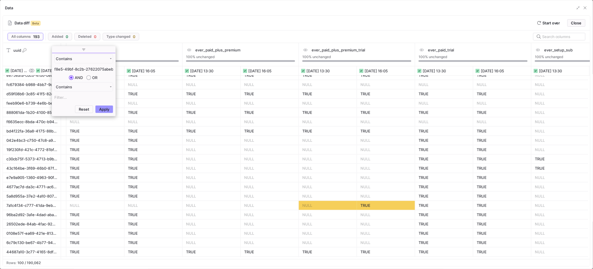
type input "de18f33d-f8e5-49bf-8c2b-27622075abeb"
click at [110, 112] on button "Apply" at bounding box center [104, 109] width 18 height 8
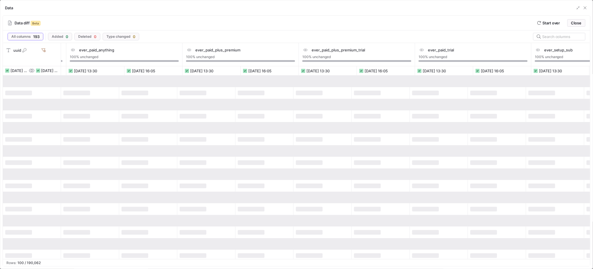
click at [230, 23] on div "Data diff Beta Start over Close" at bounding box center [296, 23] width 587 height 15
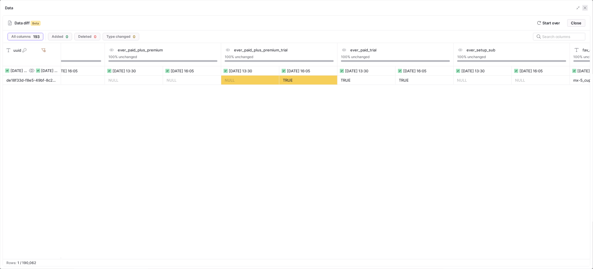
click at [585, 10] on span "button" at bounding box center [585, 8] width 6 height 6
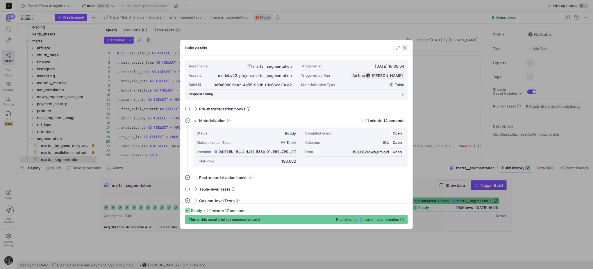
click at [406, 49] on span "button" at bounding box center [405, 48] width 6 height 6
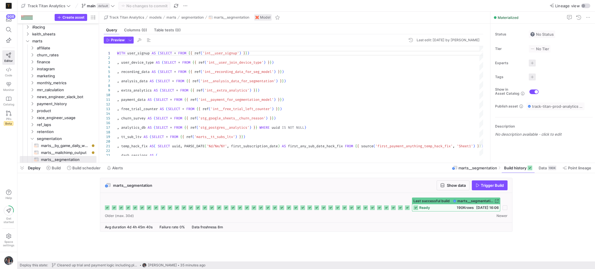
drag, startPoint x: 20, startPoint y: 167, endPoint x: 131, endPoint y: 132, distance: 116.5
click at [20, 167] on span "button" at bounding box center [21, 168] width 9 height 10
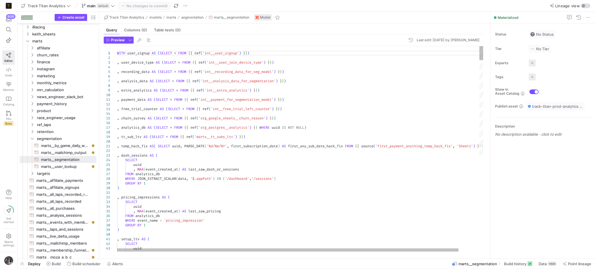
type textarea "c"
type textarea ", payment_data.currently_paying , payment_data.plan , payment_data.interval_typ…"
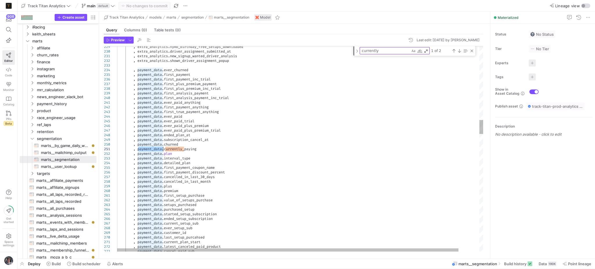
type textarea "payment_data"
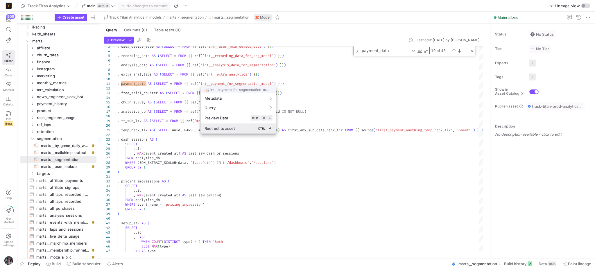
click at [240, 127] on div "Redirect to asset CTRL ⏎" at bounding box center [239, 128] width 68 height 5
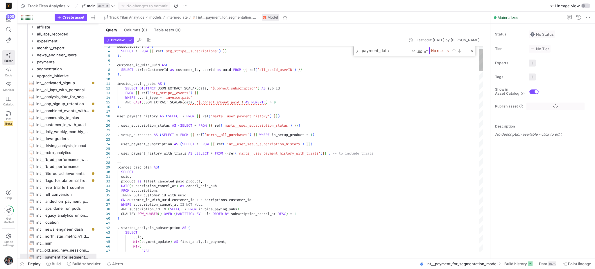
scroll to position [120, 0]
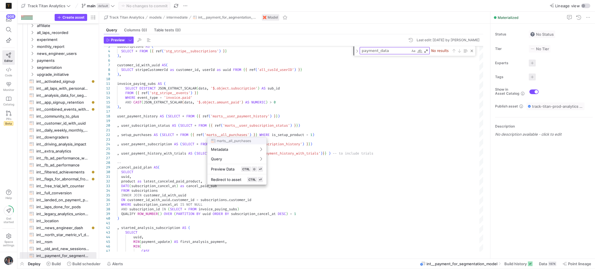
click at [473, 53] on div at bounding box center [297, 134] width 595 height 269
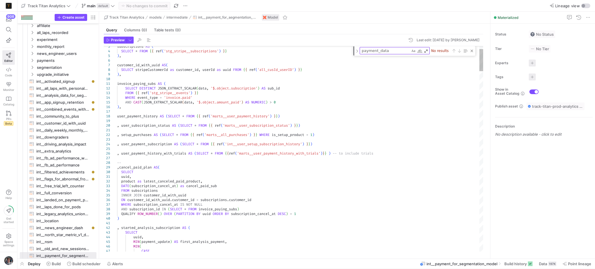
click at [473, 53] on div "Close (Escape)" at bounding box center [472, 51] width 5 height 5
type textarea "invoice_paying_subs AS ( SELECT DISTINCT JSON_EXTRACT_SCALAR(data, '$.object.su…"
type textarea "c"
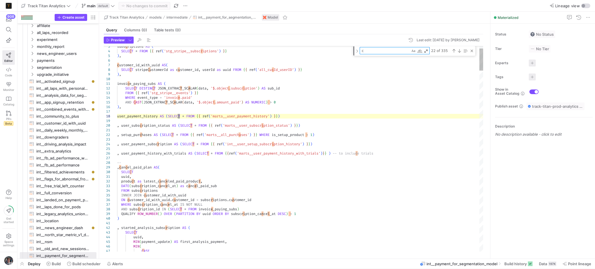
type textarea "uuid, product as latest_canceled_paid_product, DATE(subscription_cancel_at) as …"
type textarea "cu"
type textarea ") , started_setup_subscription AS ( SELECT uuid, MIN(subscription_created_at) A…"
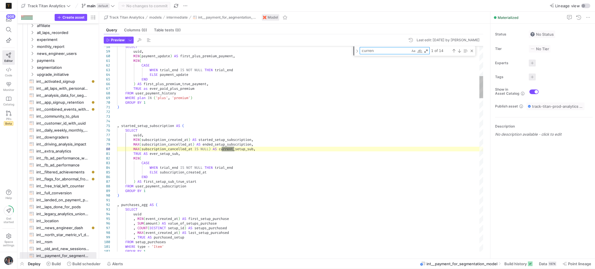
type textarea "current"
type textarea ") , last_payment_updated AS ( SELECT * FROM user_payment_history QUALIFY ROW_NU…"
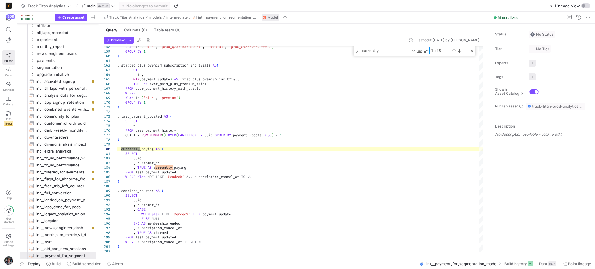
type textarea "currently"
